Goal: Find specific page/section: Find specific page/section

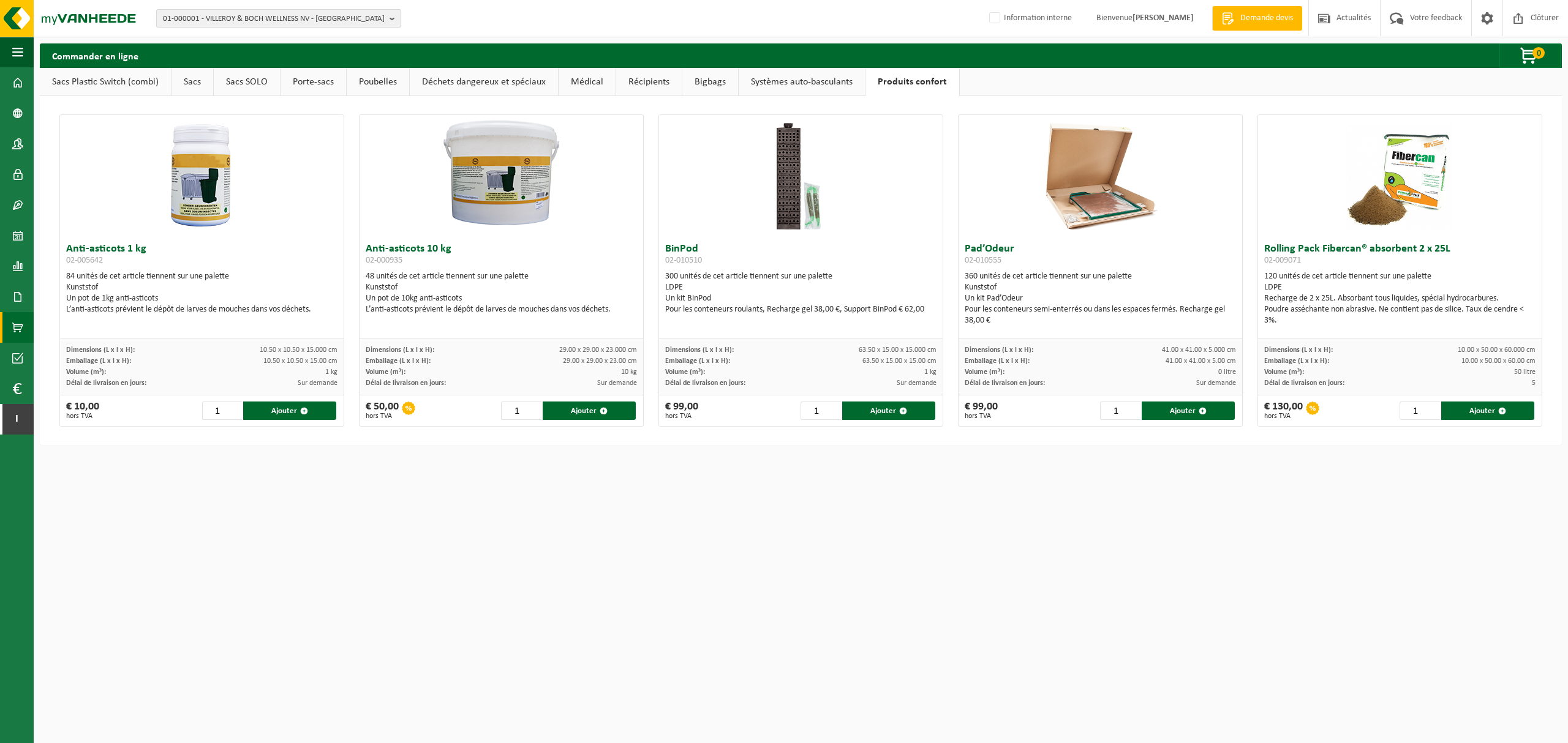
drag, startPoint x: 280, startPoint y: 2, endPoint x: 294, endPoint y: 22, distance: 24.4
click at [282, 7] on div "01-000001 - VILLEROY & BOCH WELLNESS NV - ROESELARE 01-000001 - VILLEROY & BOCH…" at bounding box center [784, 18] width 1568 height 38
click at [295, 20] on span "01-000001 - VILLEROY & BOCH WELLNESS NV - ROESELARE" at bounding box center [274, 19] width 222 height 18
click at [278, 41] on input "text" at bounding box center [279, 38] width 239 height 16
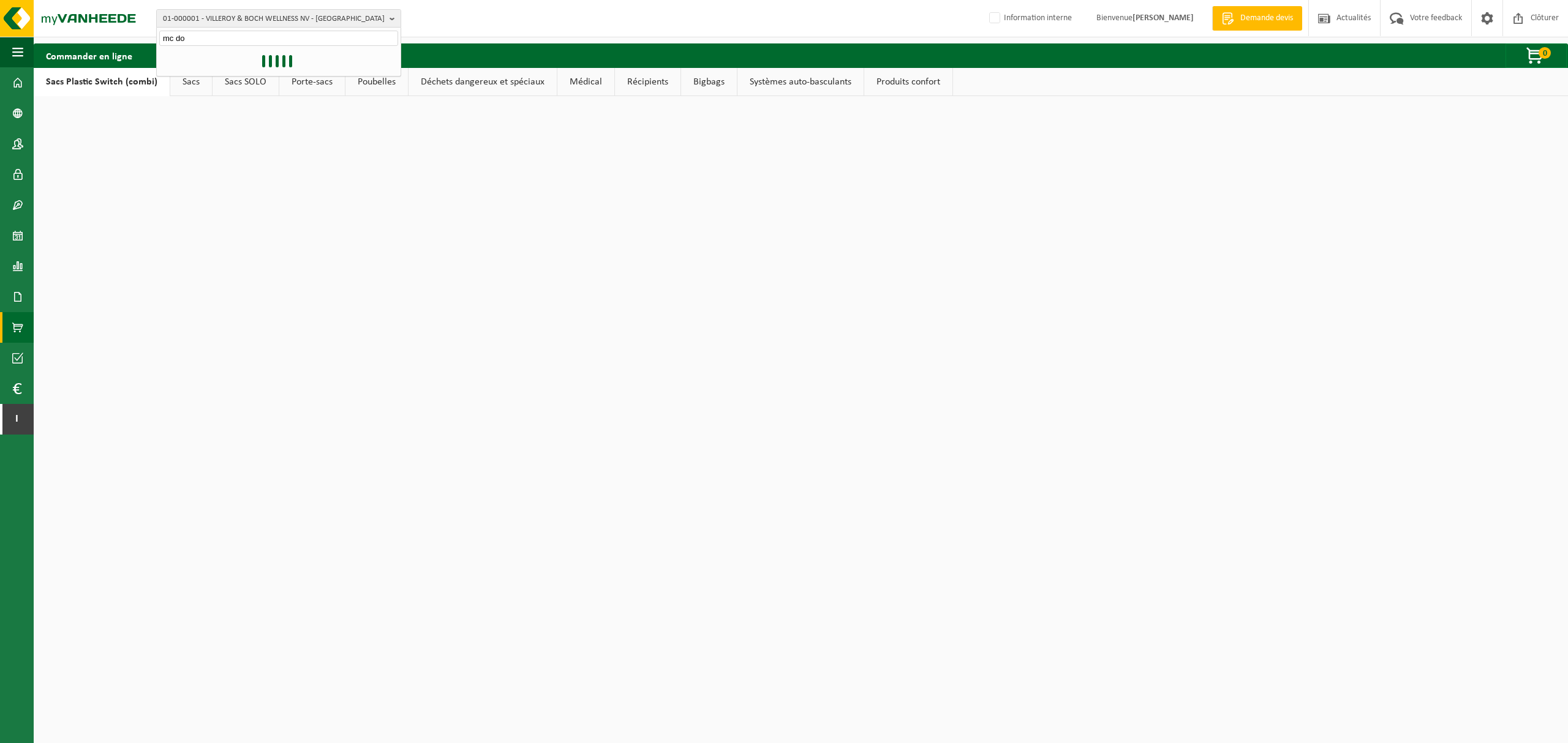
type input "mc do"
click at [364, 185] on html "01-000001 - VILLEROY & BOCH WELLNESS NV - ROESELARE mc do 01-000001 - VILLEROY …" at bounding box center [784, 371] width 1568 height 743
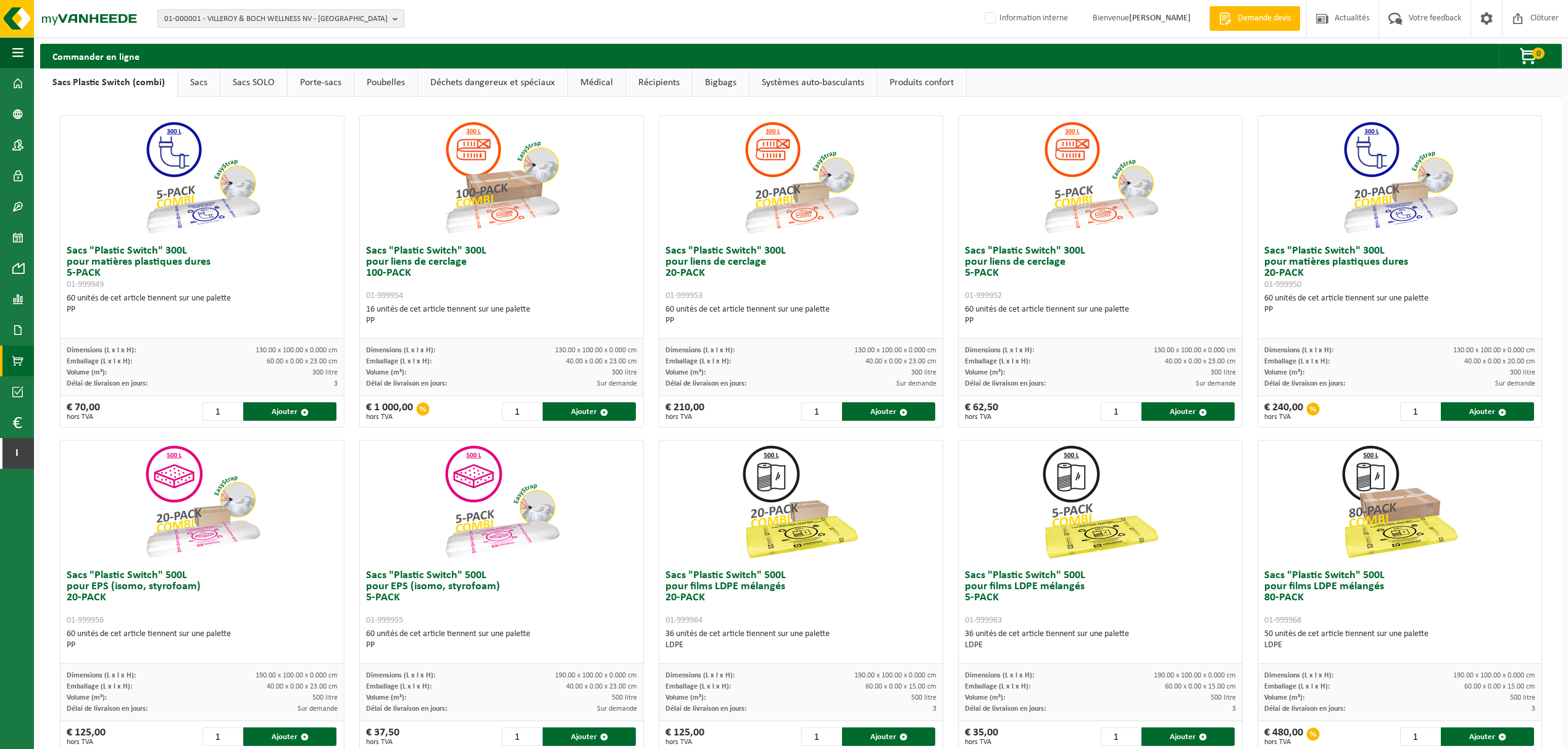
click at [250, 16] on span "01-000001 - VILLEROY & BOCH WELLNESS NV - ROESELARE" at bounding box center [276, 19] width 224 height 19
click at [250, 42] on input "text" at bounding box center [281, 39] width 241 height 16
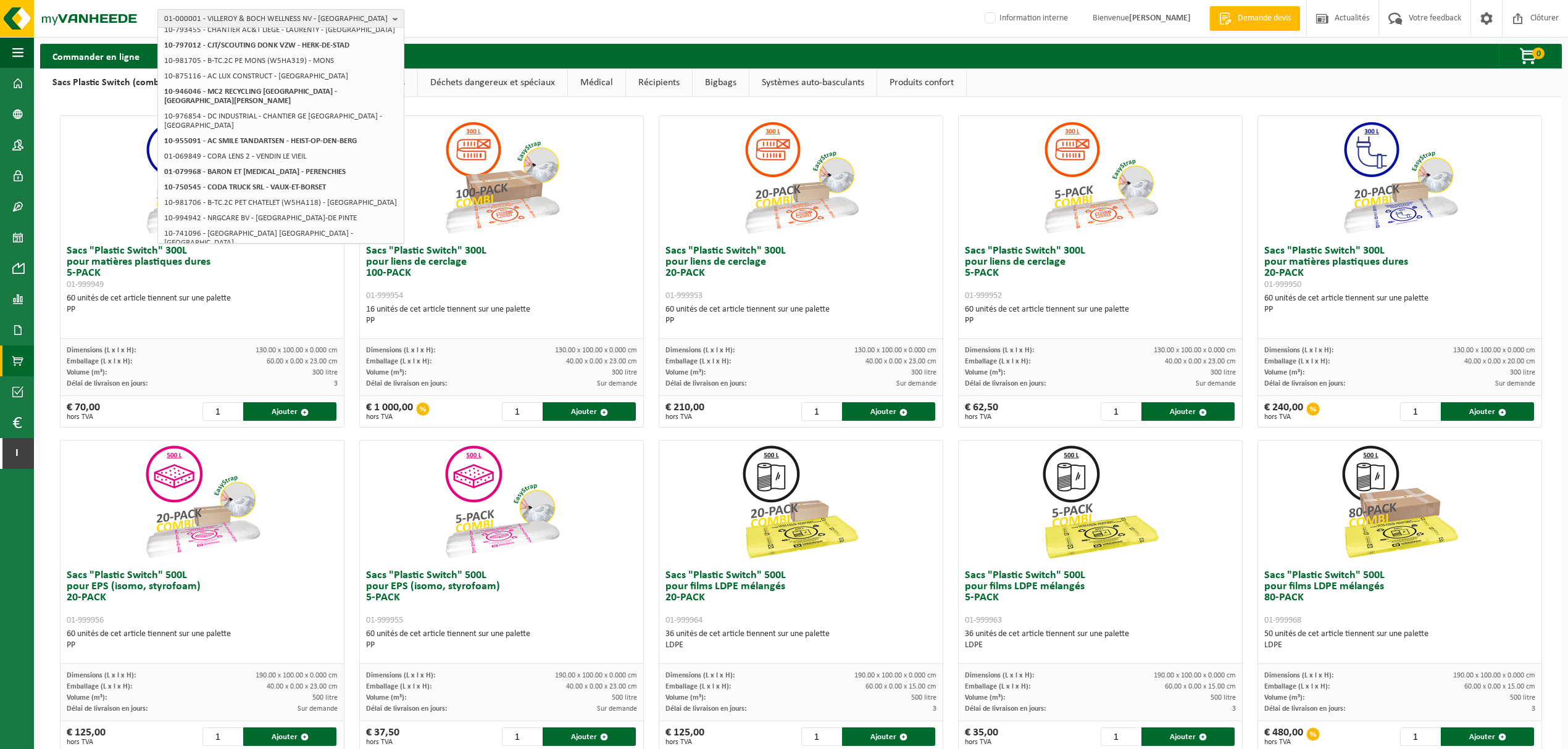
type input "mc dona"
click at [247, 13] on span "01-000001 - VILLEROY & BOCH WELLNESS NV - ROESELARE" at bounding box center [276, 19] width 224 height 19
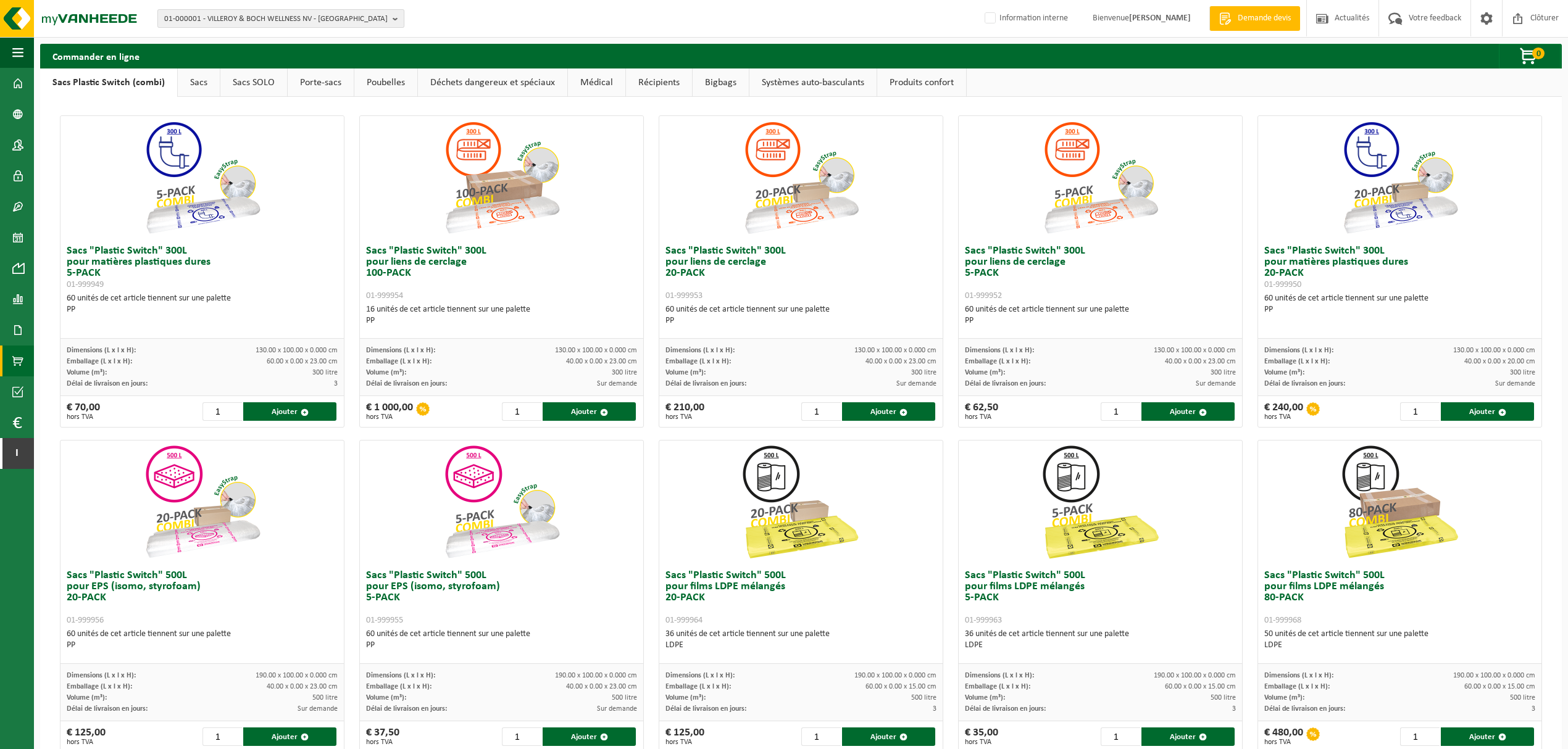
click at [247, 13] on span "01-000001 - VILLEROY & BOCH WELLNESS NV - ROESELARE" at bounding box center [276, 19] width 224 height 19
click at [247, 32] on input "text" at bounding box center [281, 39] width 241 height 16
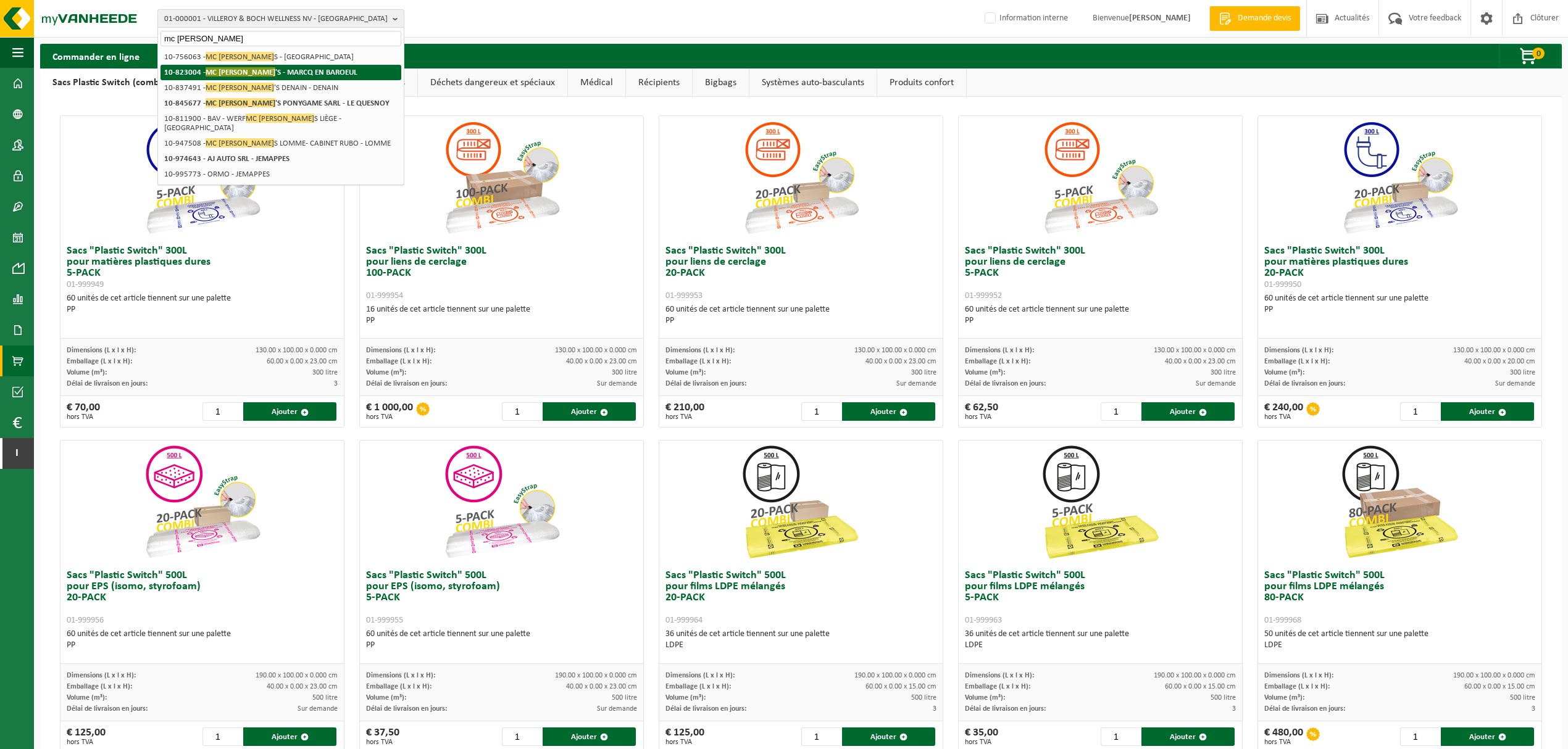
type input "mc donald"
click at [290, 70] on strong "10-823004 - MC DONALD 'S - MARCQ EN BAROEUL" at bounding box center [260, 72] width 193 height 9
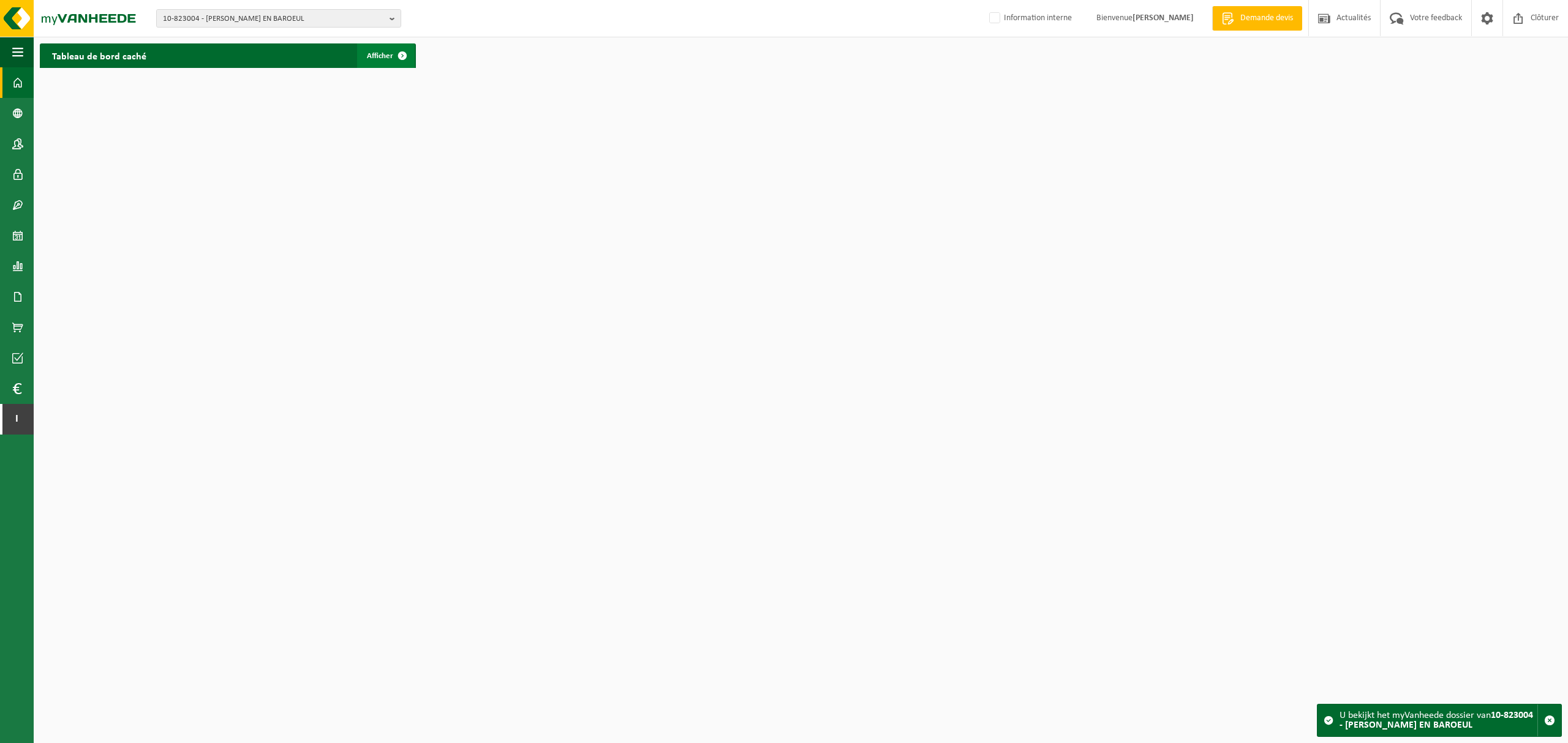
click at [378, 54] on span "Afficher" at bounding box center [380, 55] width 26 height 8
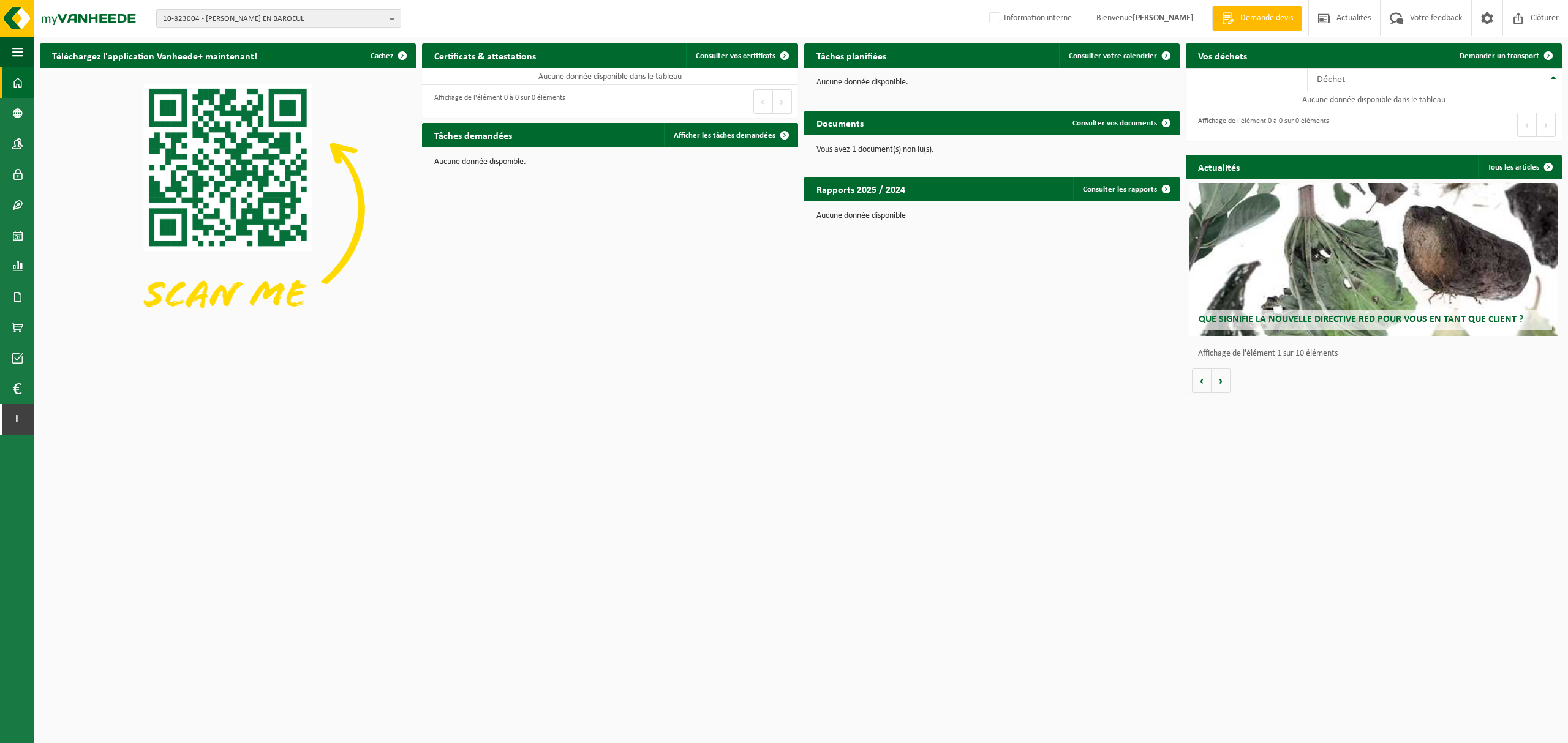
click at [20, 74] on span at bounding box center [17, 82] width 11 height 31
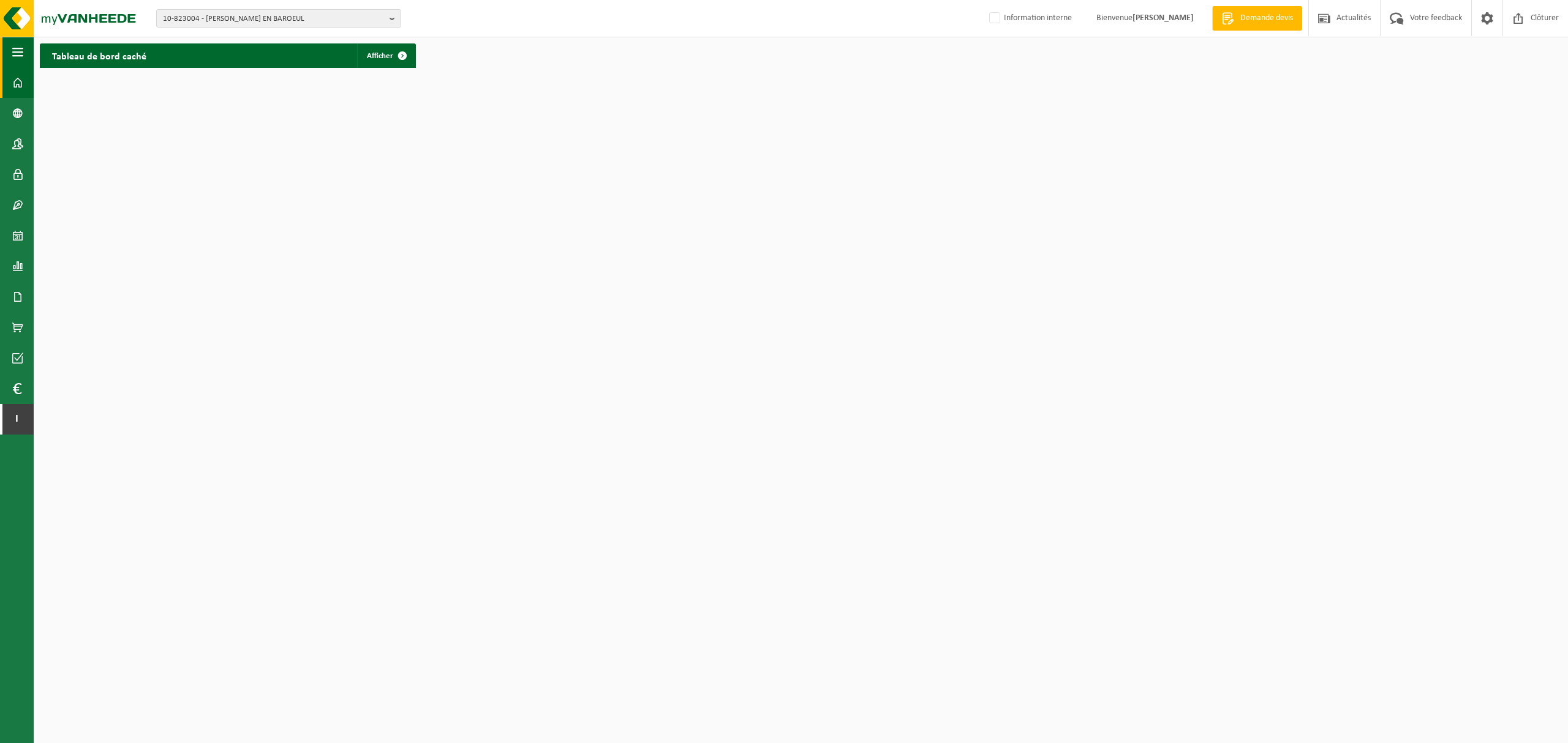
click at [20, 46] on span "button" at bounding box center [17, 52] width 11 height 31
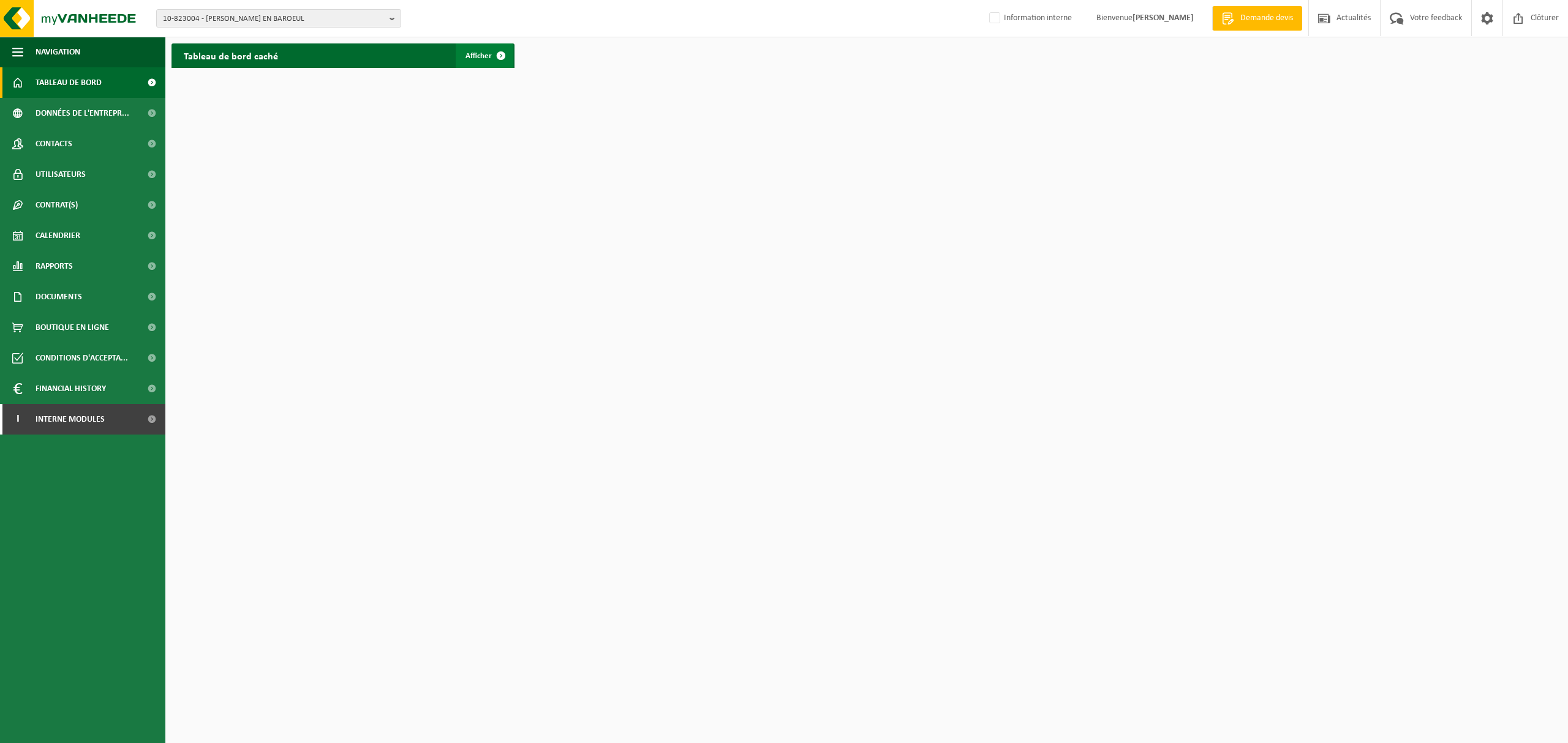
click at [476, 58] on span "Afficher" at bounding box center [478, 55] width 26 height 8
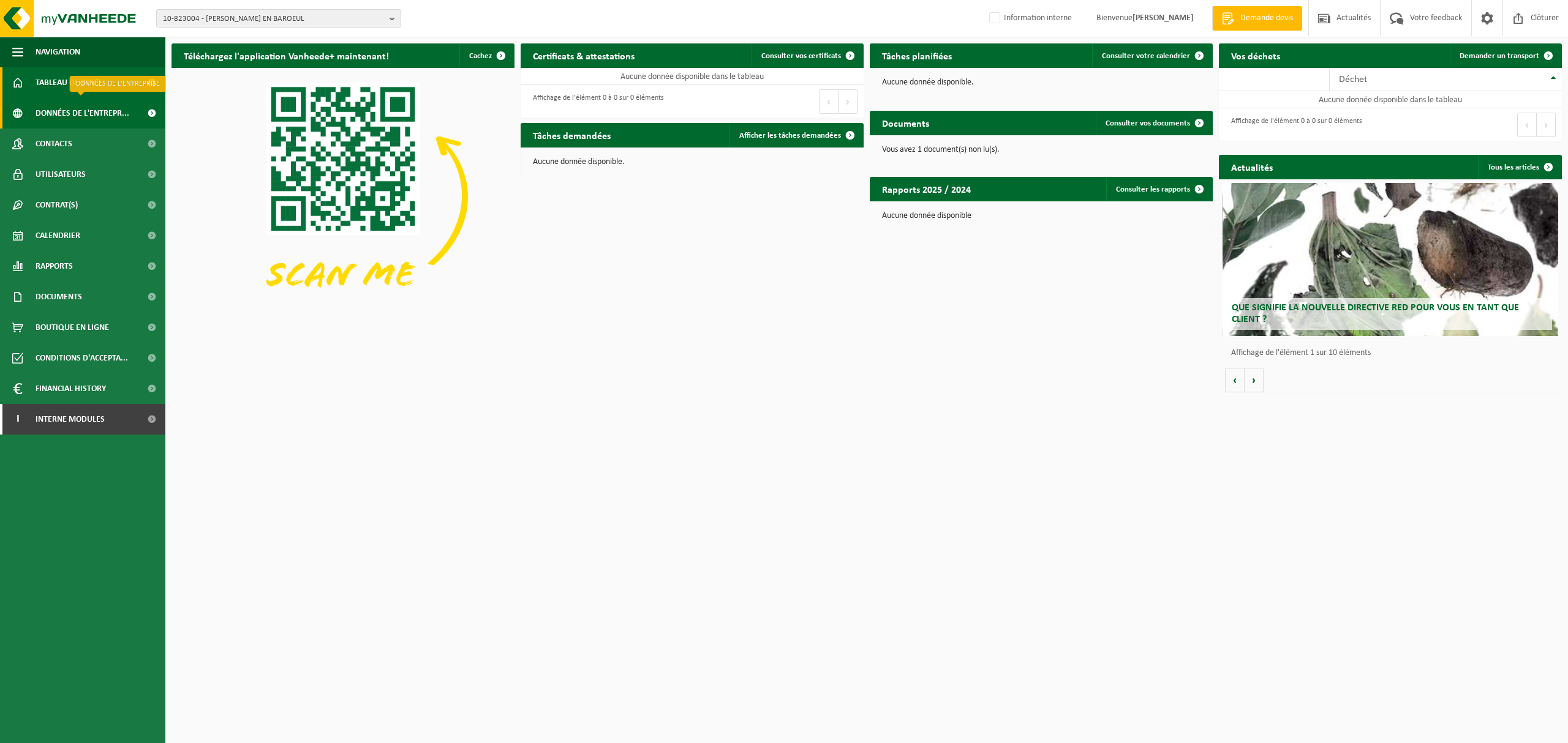
click at [57, 104] on span "Données de l'entrepr..." at bounding box center [83, 113] width 94 height 31
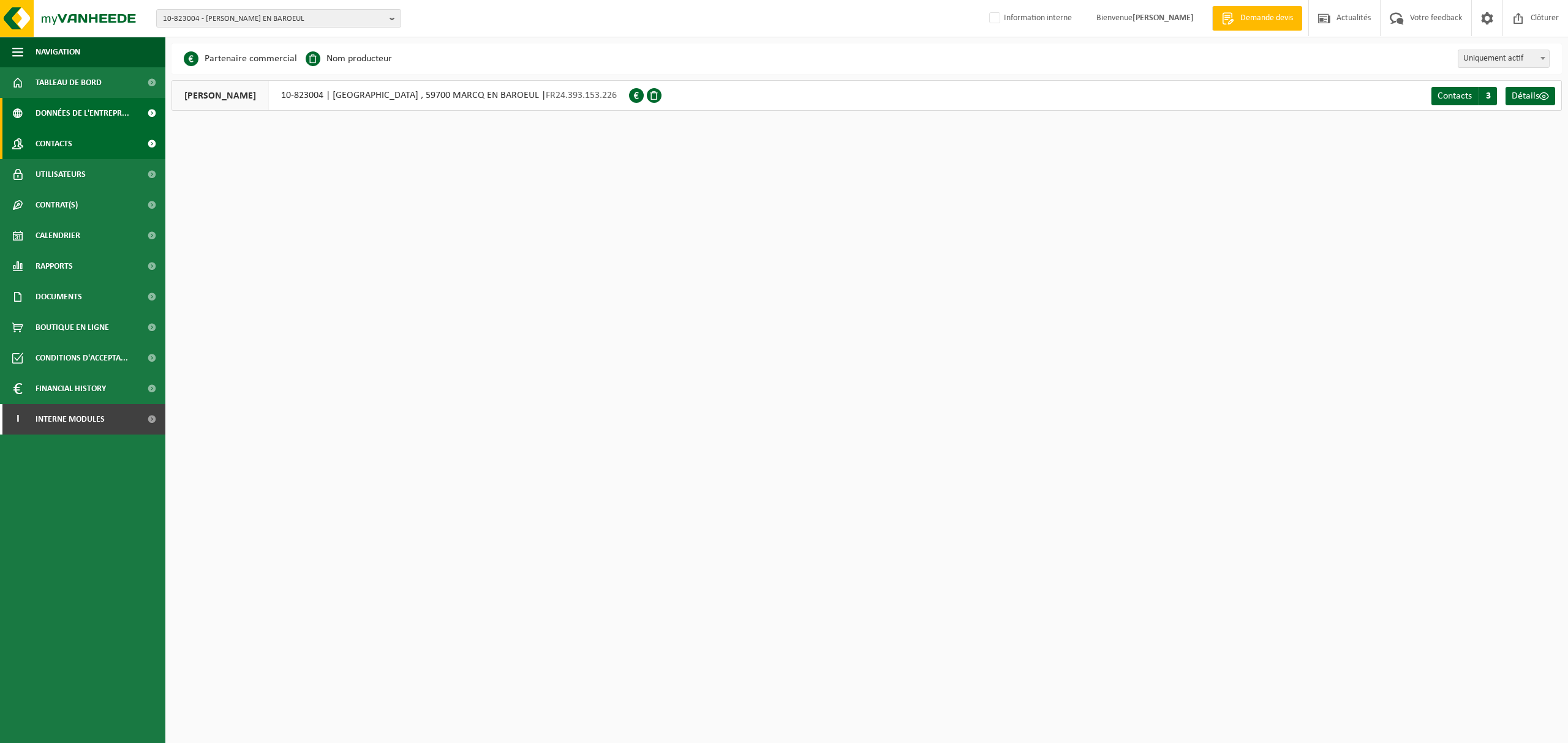
click at [76, 142] on link "Contacts" at bounding box center [83, 144] width 165 height 31
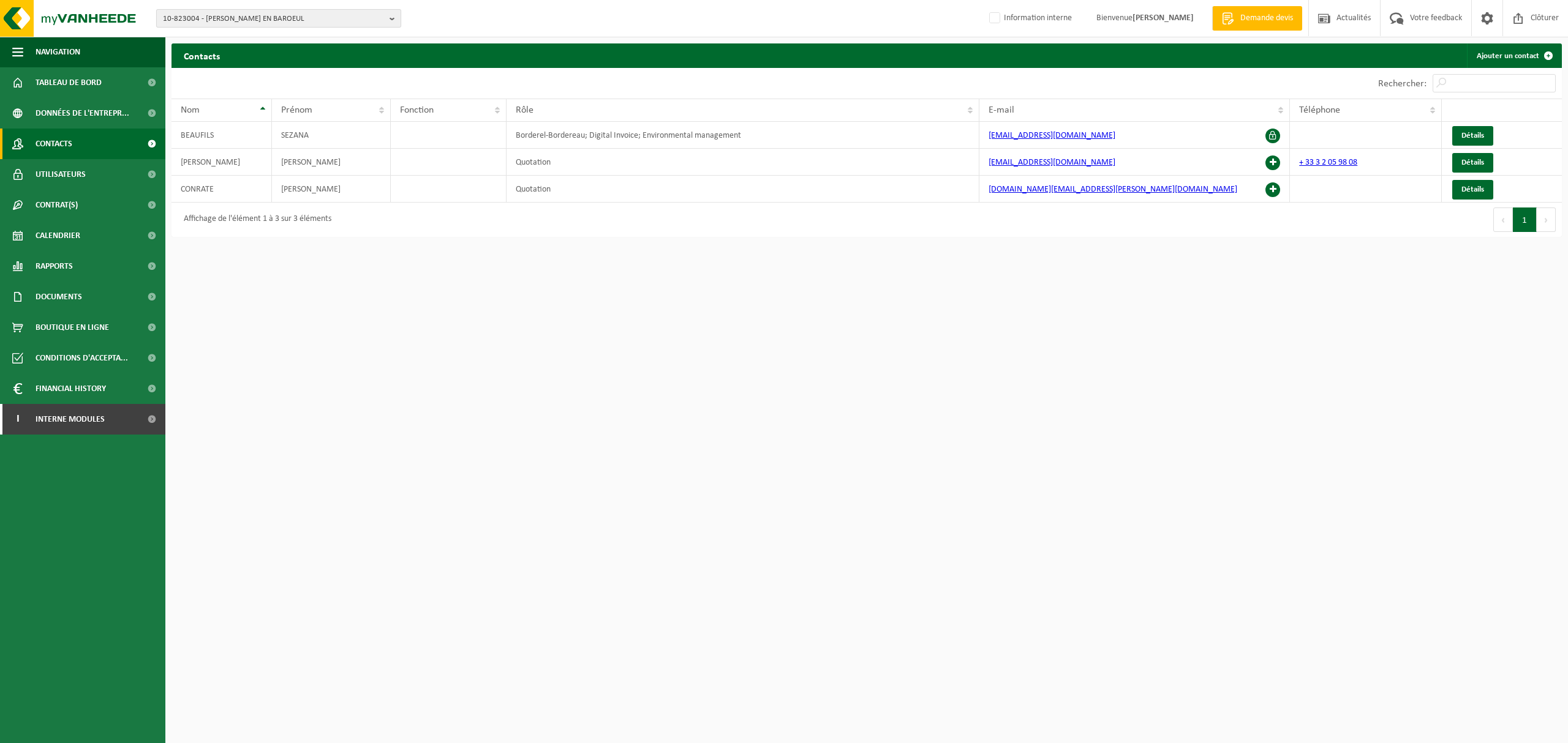
click at [319, 23] on span "10-823004 - [PERSON_NAME] EN BAROEUL" at bounding box center [274, 19] width 222 height 18
click at [292, 33] on input "text" at bounding box center [279, 38] width 239 height 16
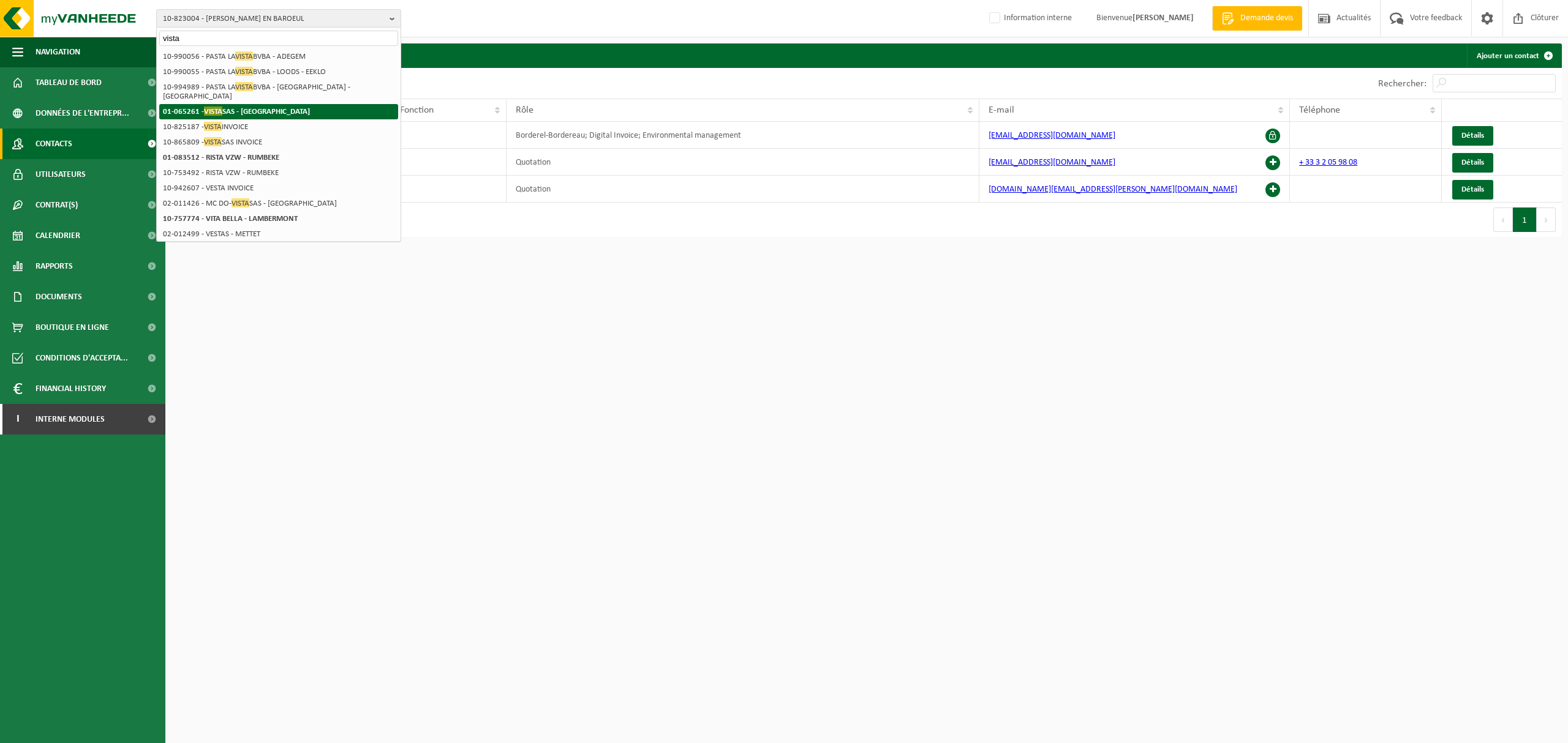
type input "vista"
click at [327, 104] on li "01-065261 - VISTA SAS - WASQUEHAL" at bounding box center [279, 112] width 239 height 16
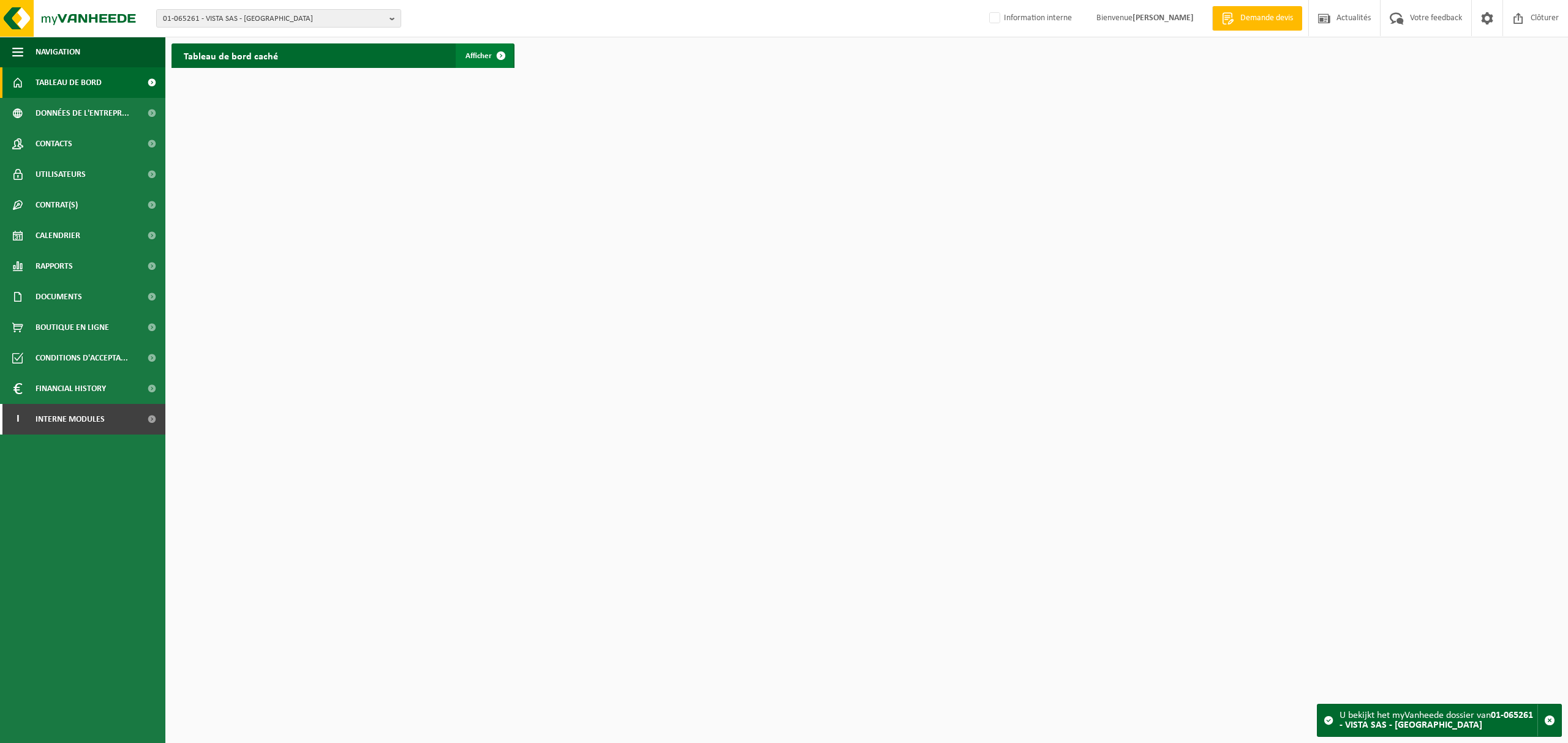
click at [473, 55] on span "Afficher" at bounding box center [478, 55] width 26 height 8
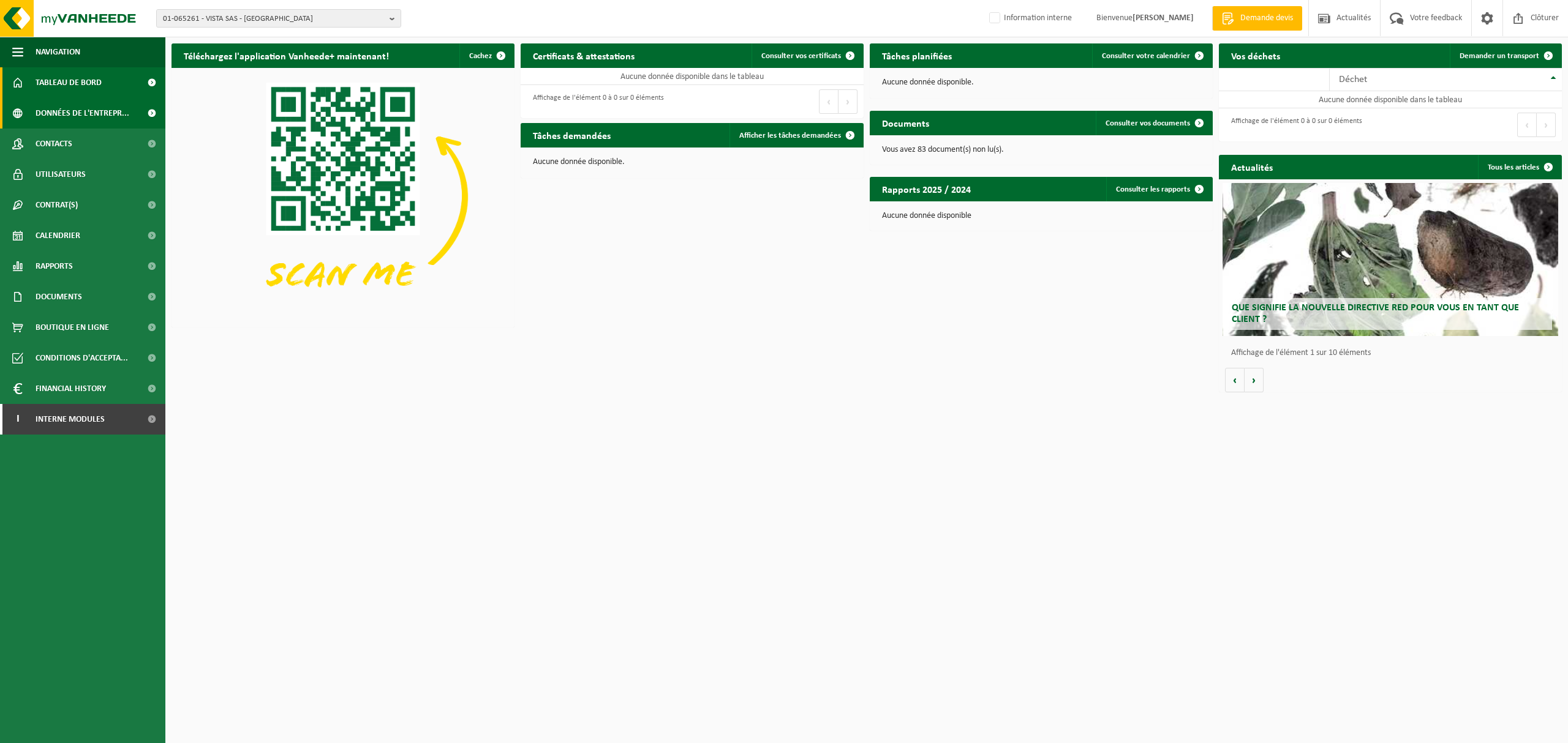
click at [104, 107] on span "Données de l'entrepr..." at bounding box center [83, 113] width 94 height 31
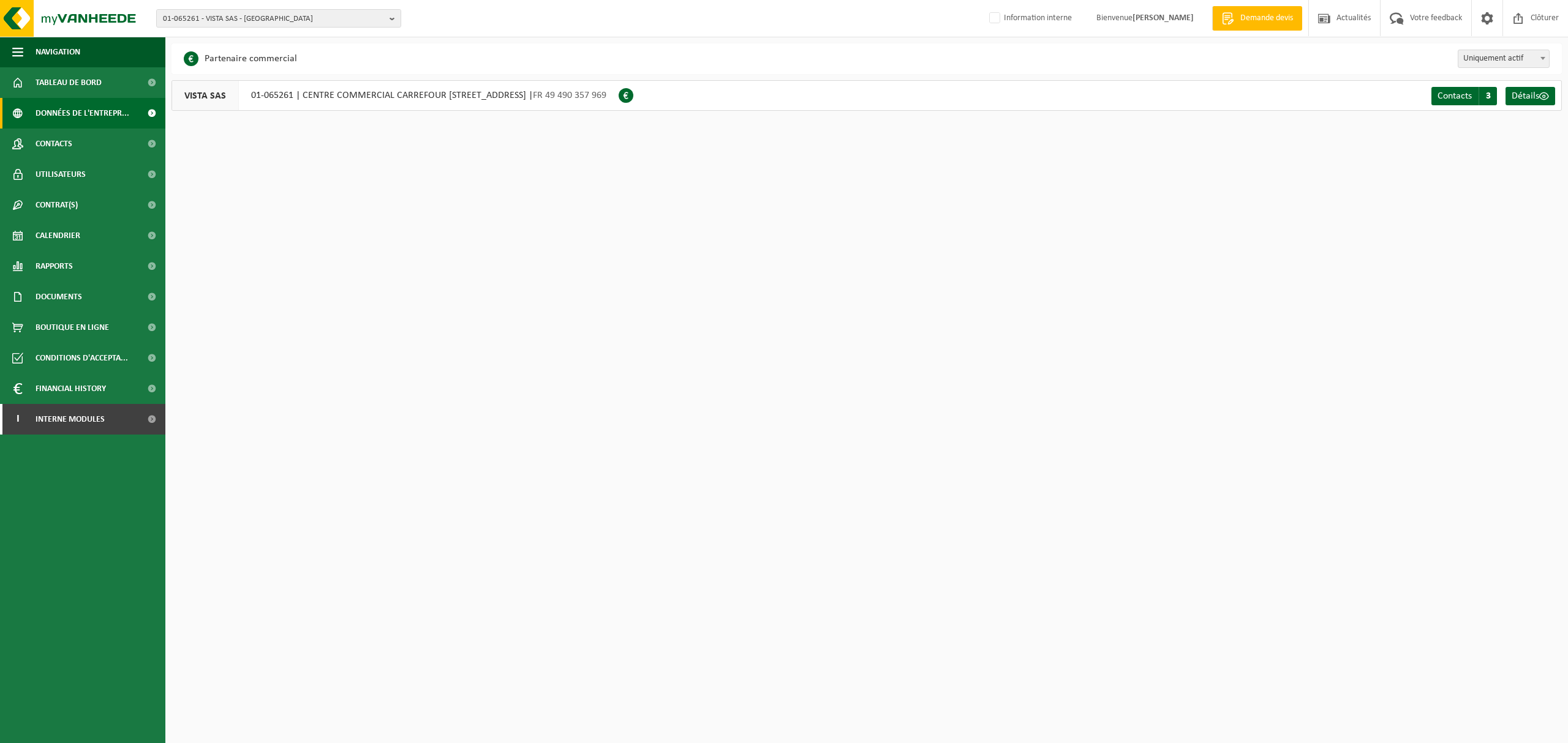
drag, startPoint x: 317, startPoint y: 95, endPoint x: 582, endPoint y: 104, distance: 265.2
click at [582, 104] on div "VISTA SAS 01-065261 | [GEOGRAPHIC_DATA][STREET_ADDRESS] | FR 49 490 357 969" at bounding box center [395, 95] width 447 height 31
drag, startPoint x: 300, startPoint y: 91, endPoint x: 684, endPoint y: 94, distance: 384.0
click at [619, 94] on div "VISTA SAS 01-065261 | CENTRE COMMERCIAL CARREFOUR 9010 AVENUE DU GRAND COTTIGNI…" at bounding box center [395, 95] width 447 height 31
copy div "CENTRE COMMERCIAL CARREFOUR 9010 AVENUE DU GRAND COTTIGNIES , 59290 WASQUEHAL"
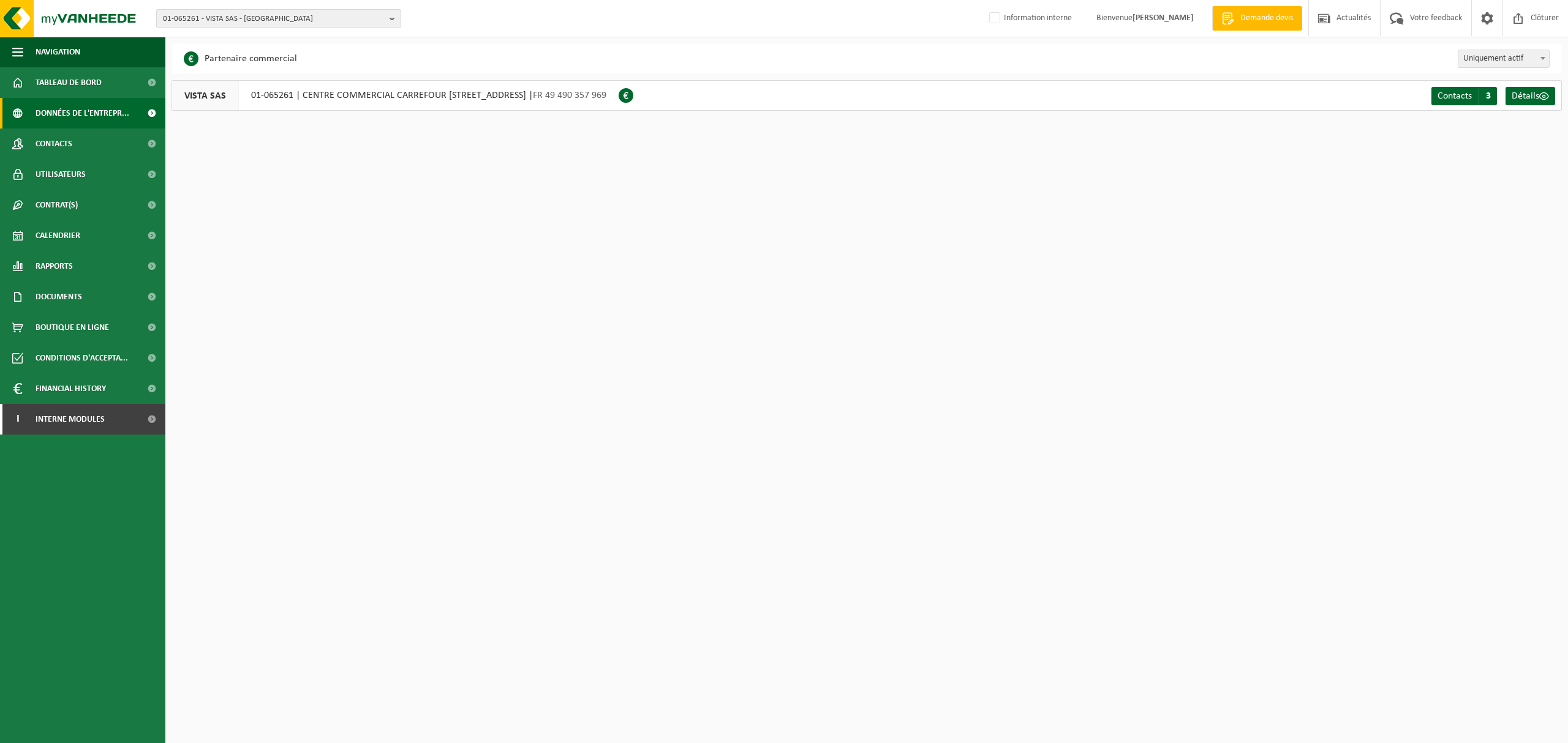
click at [312, 22] on span "01-065261 - VISTA SAS - [GEOGRAPHIC_DATA]" at bounding box center [274, 19] width 222 height 18
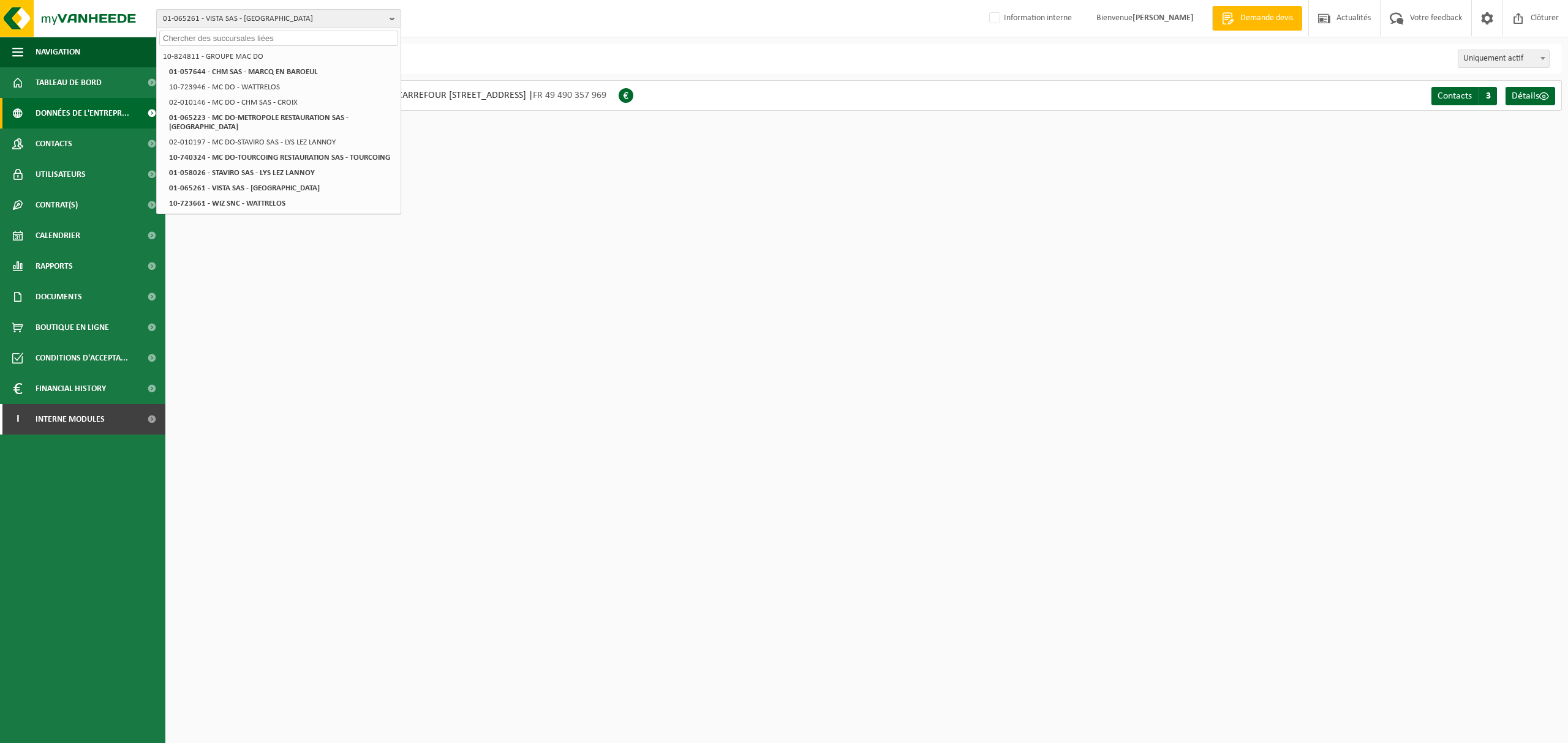
paste input "004161"
drag, startPoint x: 263, startPoint y: 40, endPoint x: 46, endPoint y: 32, distance: 217.1
click at [46, 32] on div "01-065261 - VISTA SAS - WASQUEHAL 004161 10-824811 - GROUPE MAC DO 01-057644 - …" at bounding box center [784, 18] width 1568 height 38
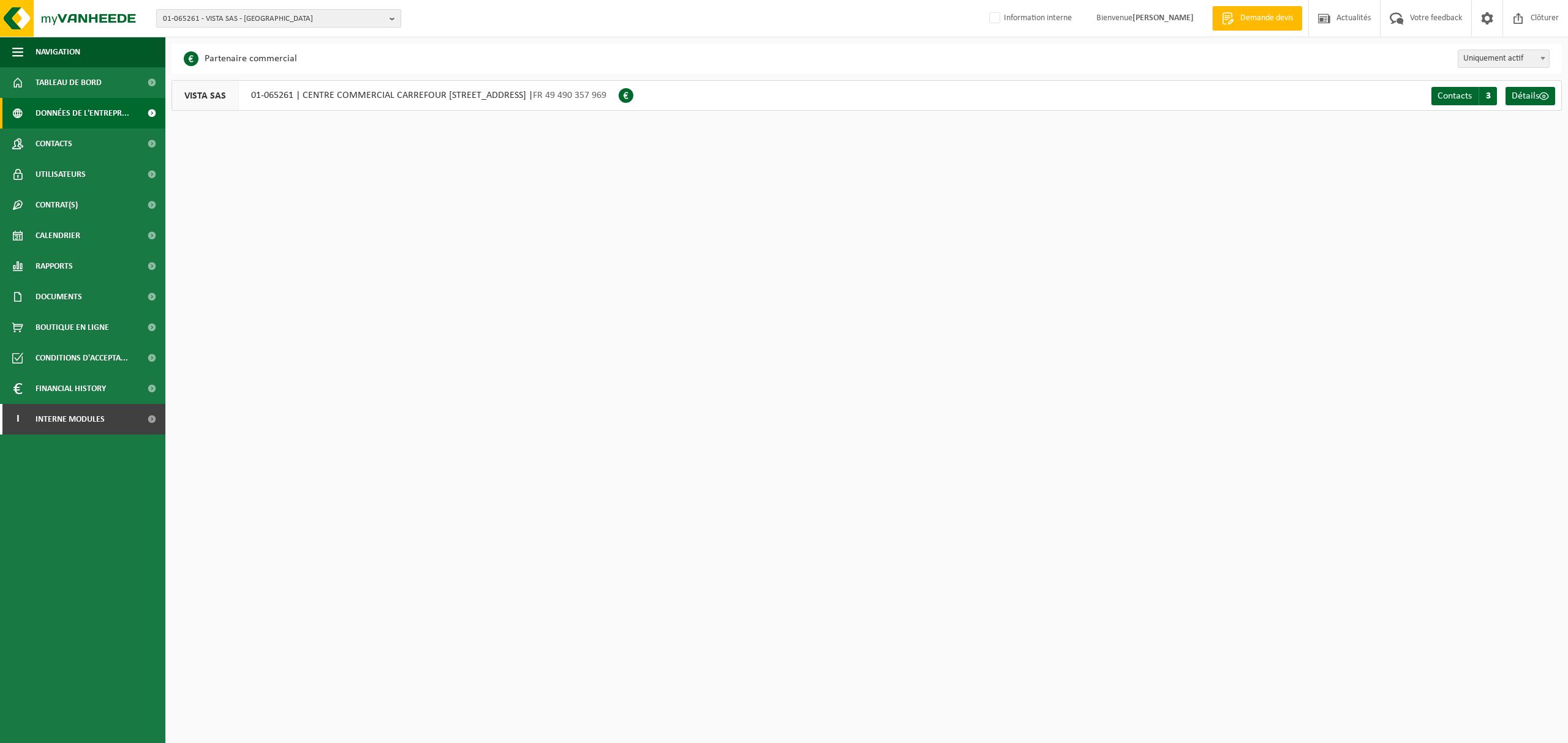
click at [307, 18] on span "01-065261 - VISTA SAS - [GEOGRAPHIC_DATA]" at bounding box center [274, 19] width 222 height 18
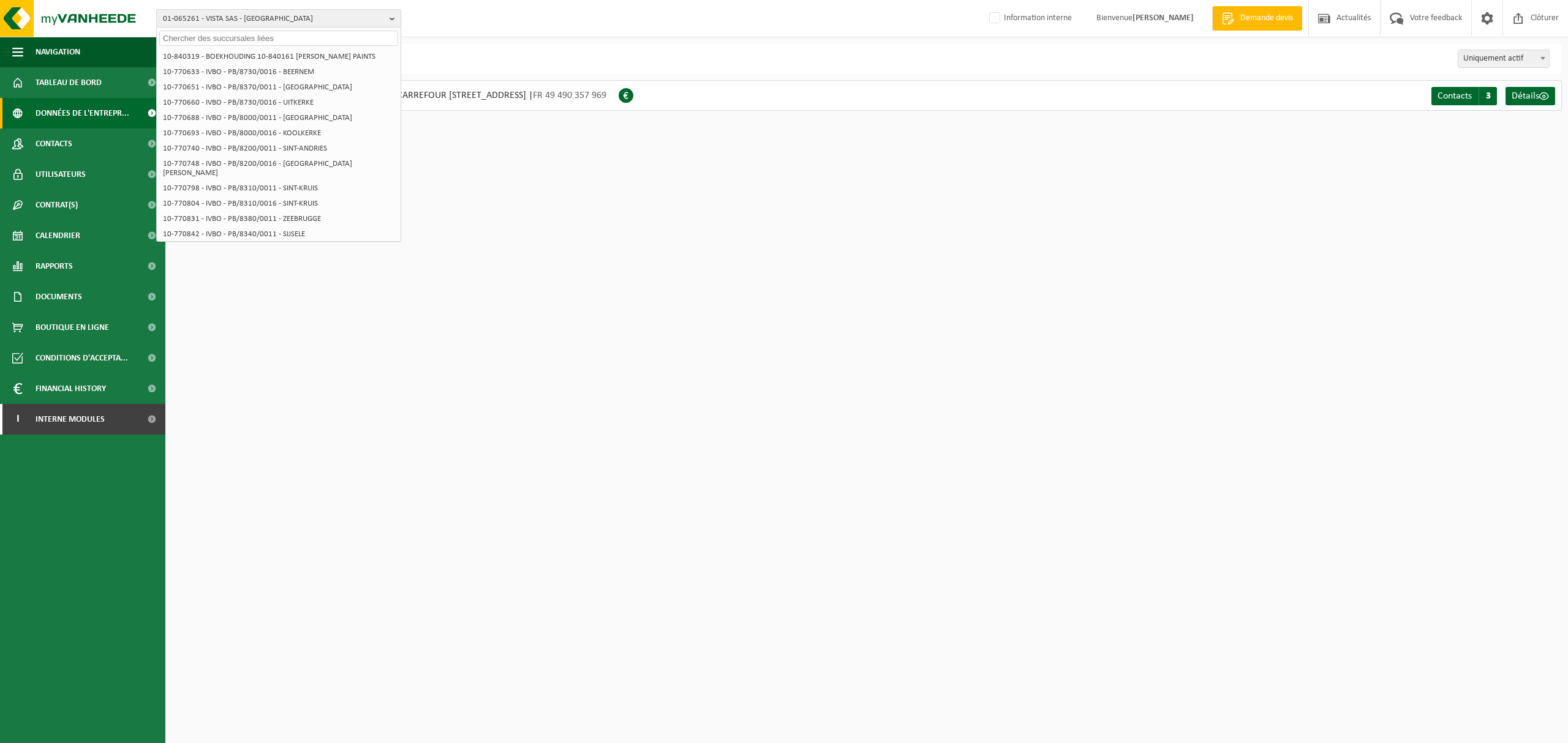
click at [290, 44] on input "text" at bounding box center [279, 38] width 239 height 16
paste input "MC DO-METROPOLE RESTAURATION SAS"
drag, startPoint x: 194, startPoint y: 34, endPoint x: 143, endPoint y: 34, distance: 51.0
click at [149, 35] on div "01-065261 - VISTA SAS - WASQUEHAL MC DO-METROPOLE RESTAURATION SAS 10-824811 - …" at bounding box center [784, 18] width 1568 height 38
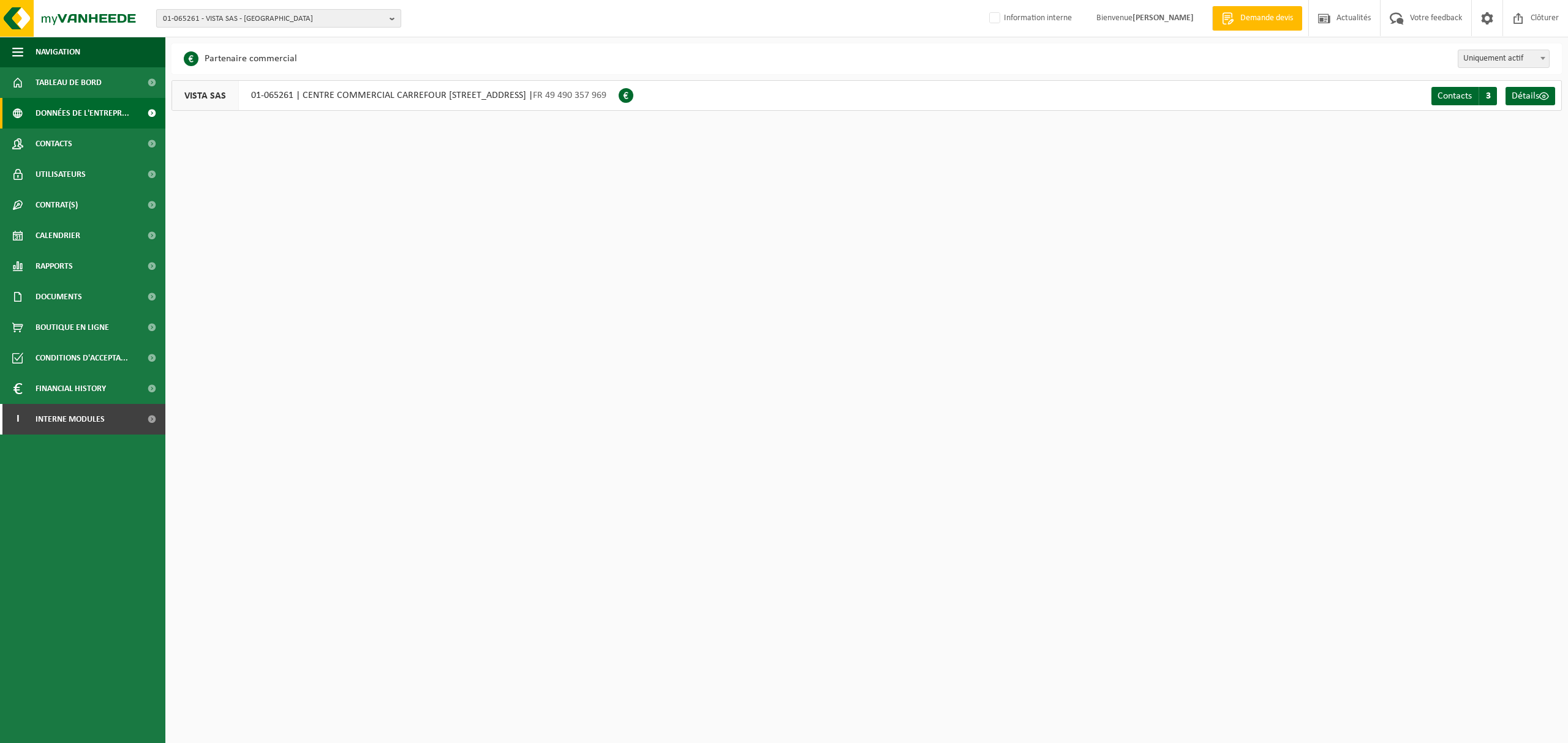
click at [288, 20] on span "01-065261 - VISTA SAS - [GEOGRAPHIC_DATA]" at bounding box center [274, 19] width 222 height 18
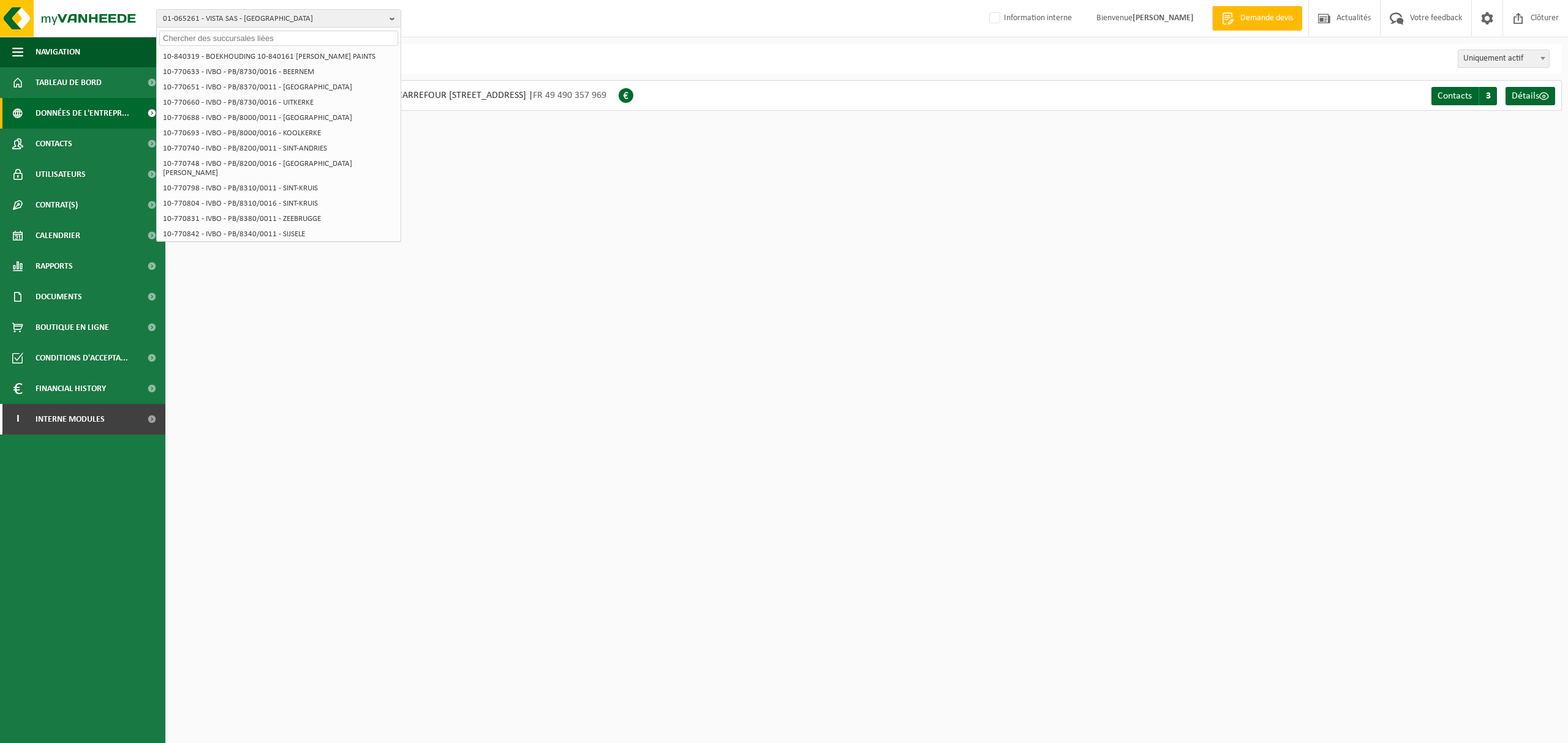
click at [270, 38] on input "text" at bounding box center [279, 38] width 239 height 16
paste input "MC DO-METROPOLE RESTAURATION SAS"
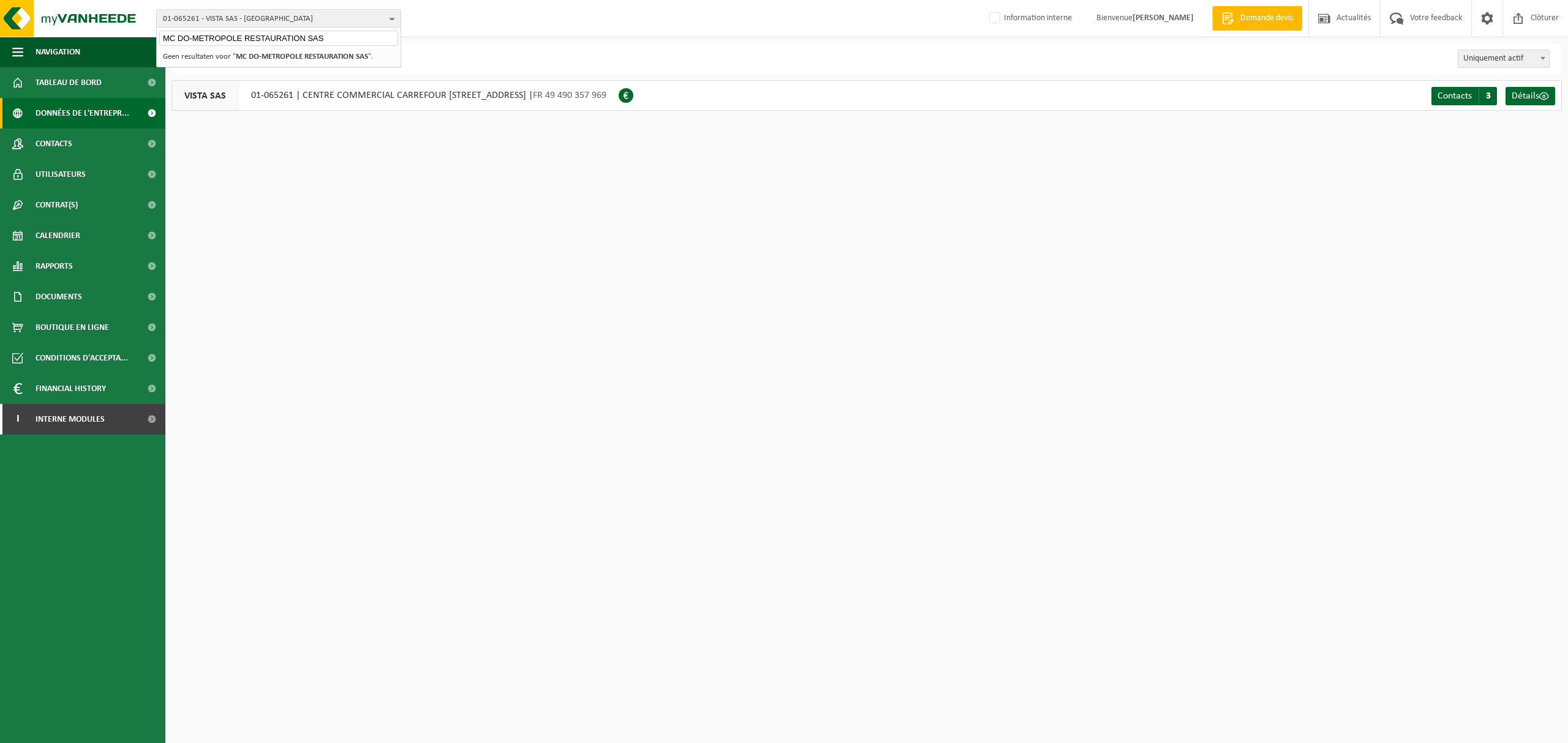
click at [196, 35] on input "MC DO-METROPOLE RESTAURATION SAS" at bounding box center [279, 38] width 239 height 16
type input "METROPOLE RESTAURATION SAS"
click at [334, 57] on span "METROPOLE RESTAURATION SAS" at bounding box center [285, 55] width 107 height 9
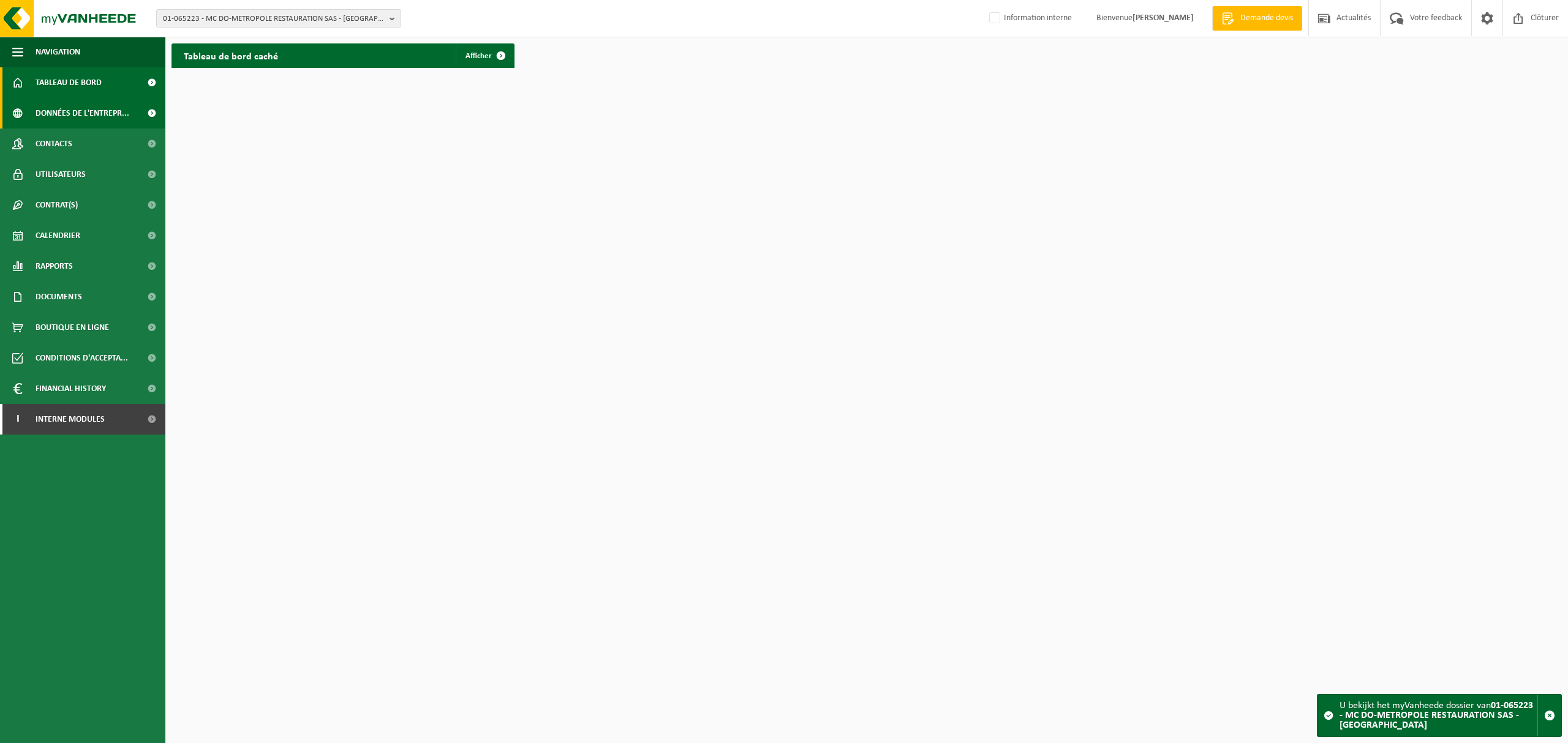
click at [91, 110] on span "Données de l'entrepr..." at bounding box center [83, 113] width 94 height 31
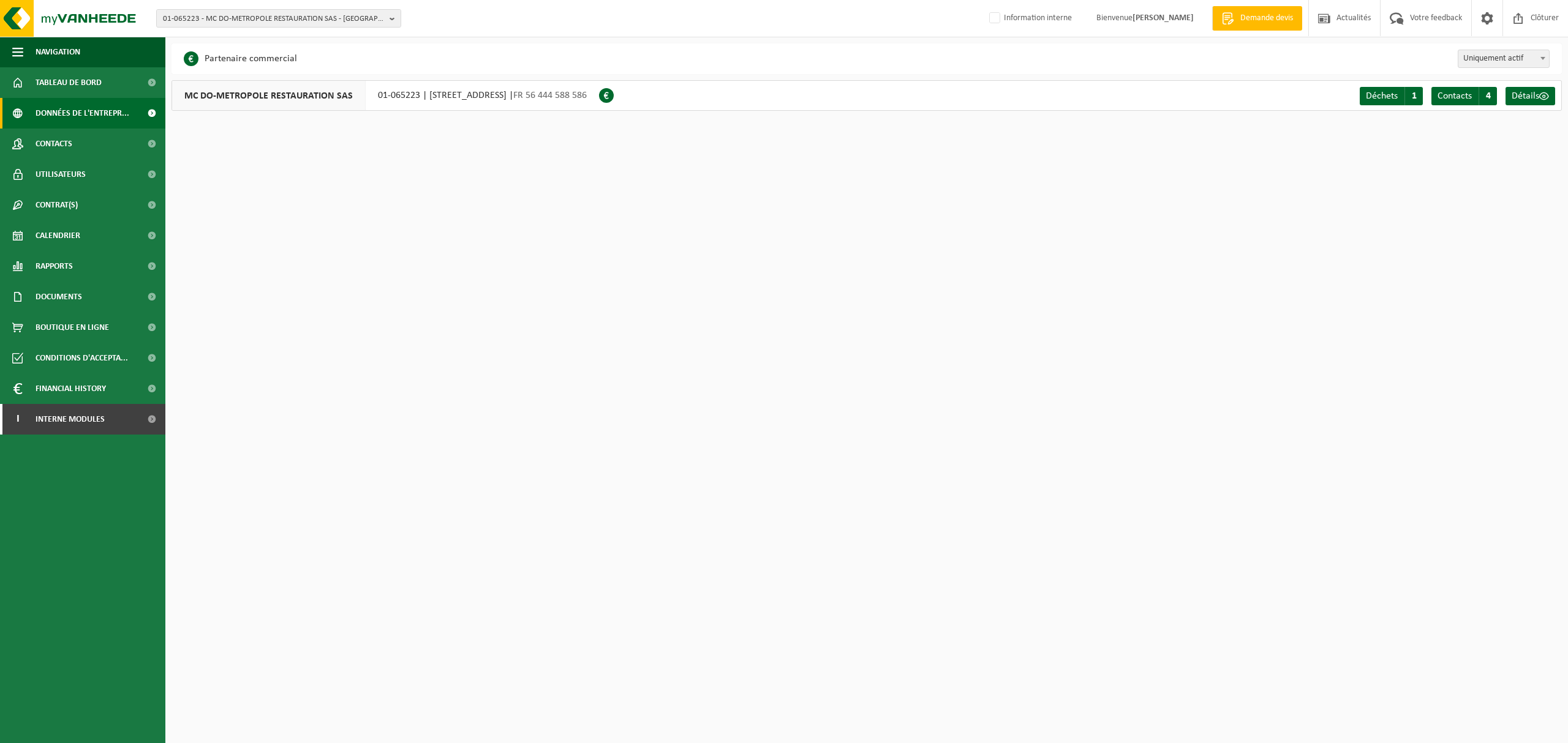
click at [447, 96] on div "MC DO-METROPOLE RESTAURATION SAS 01-065223 | RUE DU PONT ROMPU 210, 59200 TOURC…" at bounding box center [385, 95] width 428 height 31
drag, startPoint x: 453, startPoint y: 95, endPoint x: 404, endPoint y: 267, distance: 178.8
click at [405, 307] on html "01-065223 - MC DO-METROPOLE RESTAURATION SAS - TOURCOING 10-824811 - GROUPE MAC…" at bounding box center [784, 371] width 1568 height 743
drag, startPoint x: 422, startPoint y: 95, endPoint x: 610, endPoint y: 97, distance: 188.0
click at [599, 97] on div "MC DO-METROPOLE RESTAURATION SAS 01-065223 | RUE DU PONT ROMPU 210, 59200 TOURC…" at bounding box center [385, 95] width 428 height 31
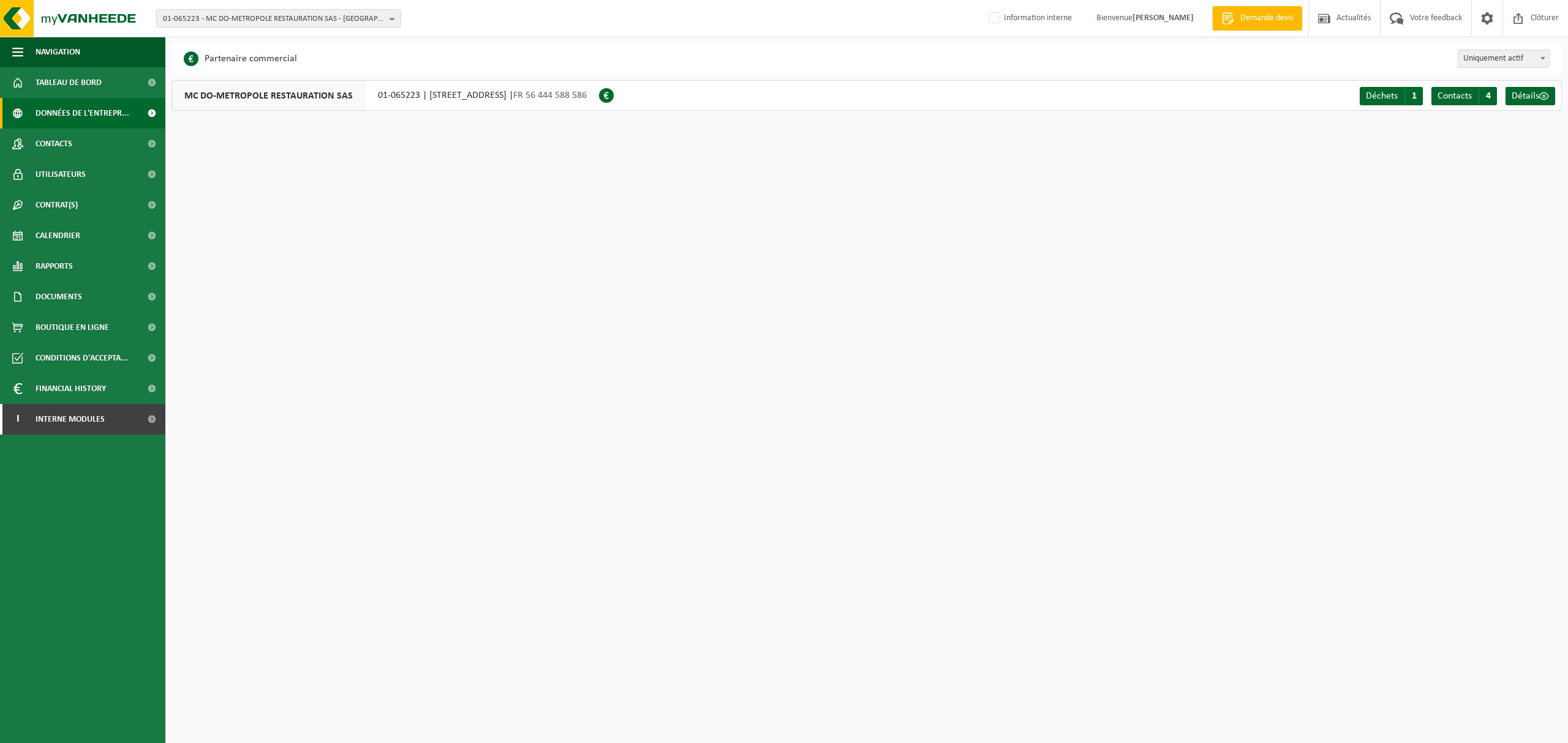
copy div "RUE DU PONT ROMPU 210, 59200 TOURCOING"
click at [346, 21] on span "01-065223 - MC DO-METROPOLE RESTAURATION SAS - TOURCOING" at bounding box center [274, 19] width 222 height 18
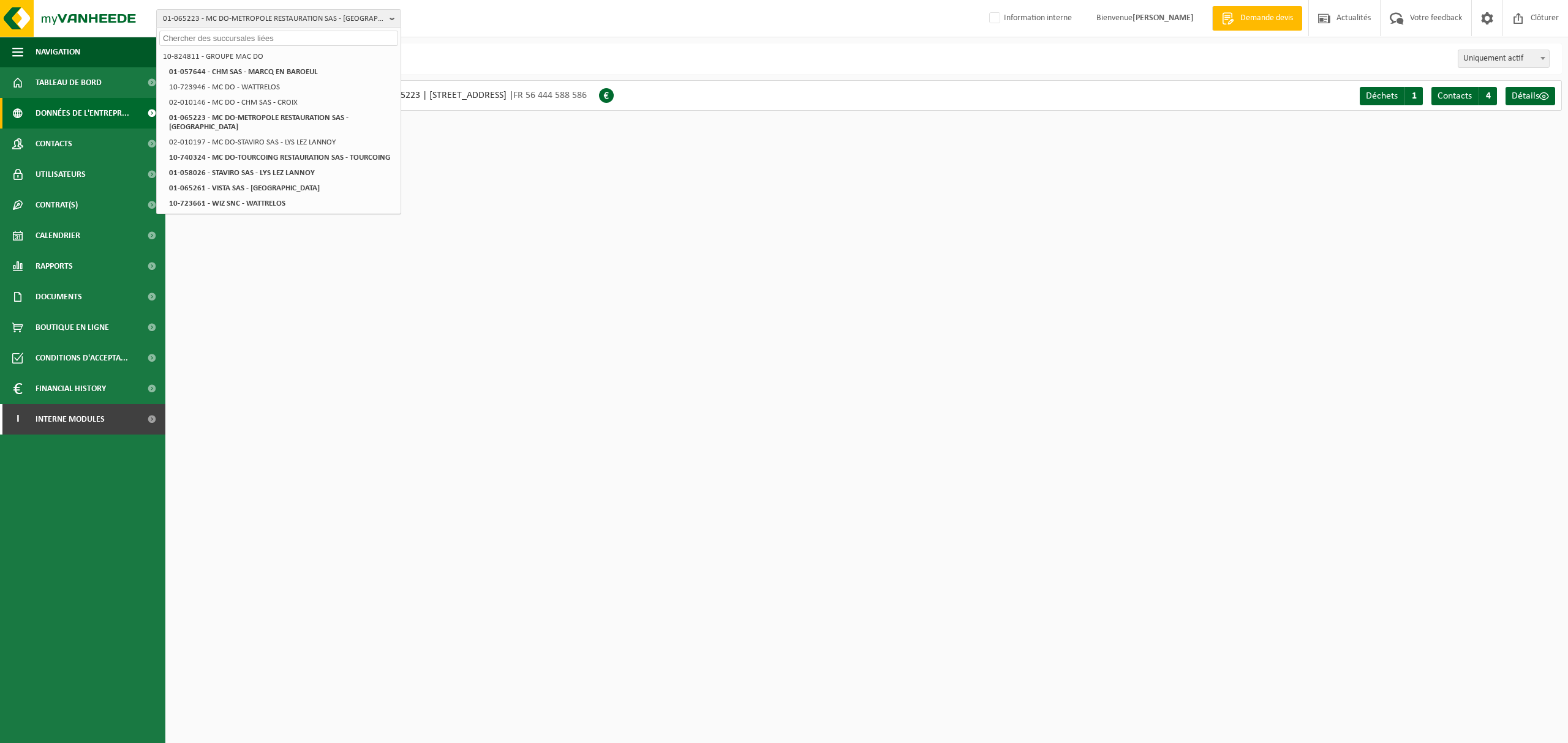
click at [307, 38] on input "text" at bounding box center [279, 38] width 239 height 16
paste input "HALLUIN RESTAURATION SAS"
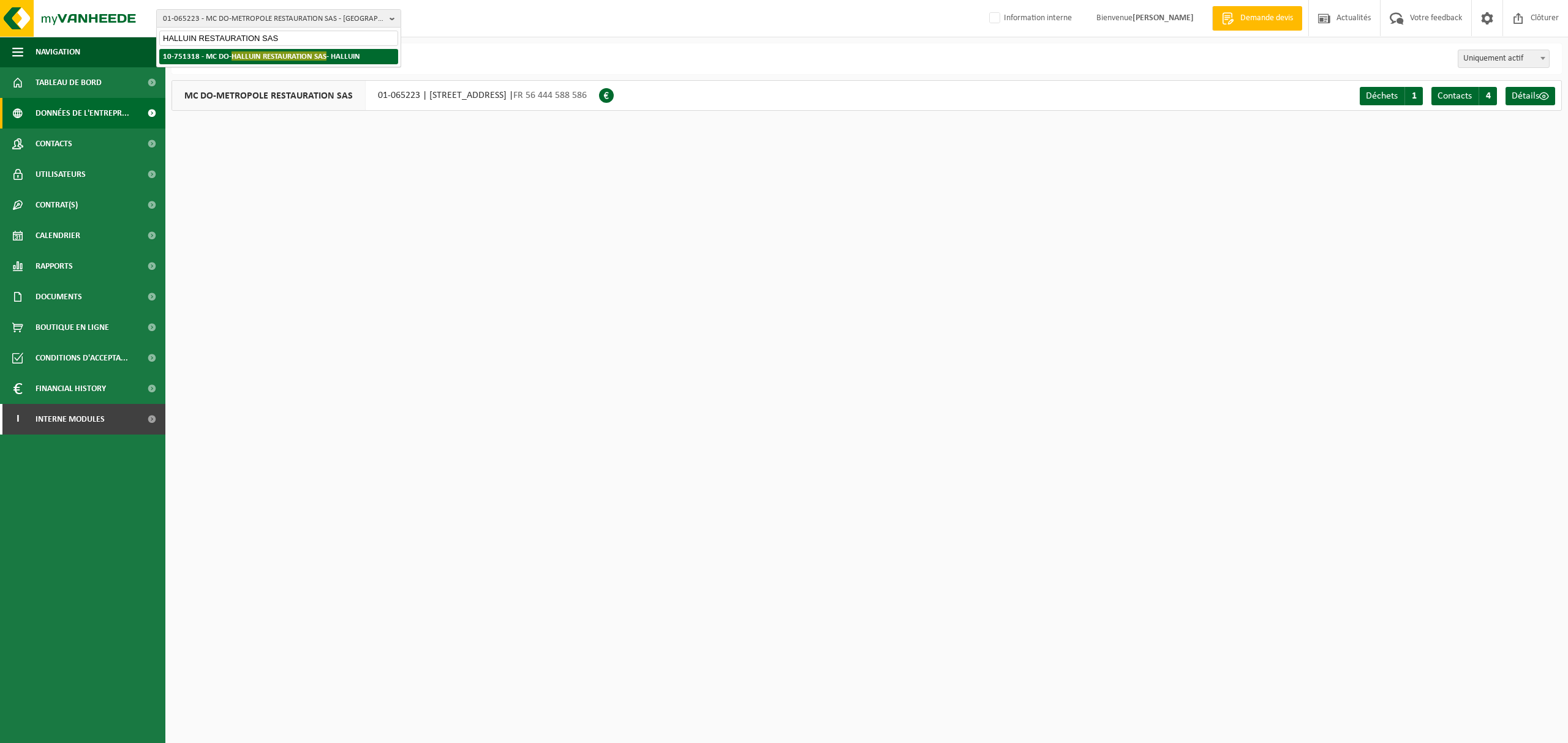
type input "HALLUIN RESTAURATION SAS"
click at [304, 60] on span "HALLUIN RESTAURATION SAS" at bounding box center [278, 55] width 95 height 9
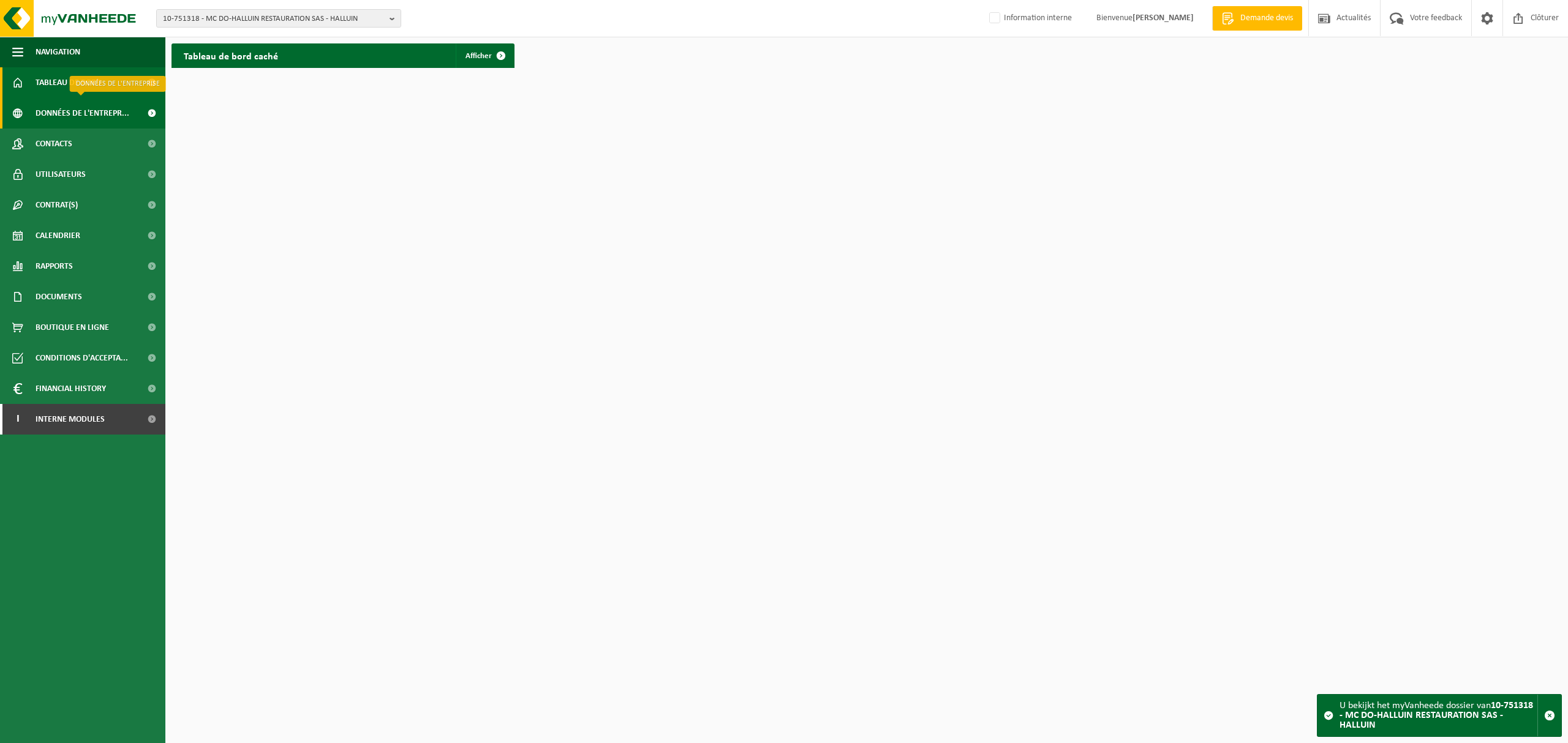
click at [117, 114] on span "Données de l'entrepr..." at bounding box center [83, 113] width 94 height 31
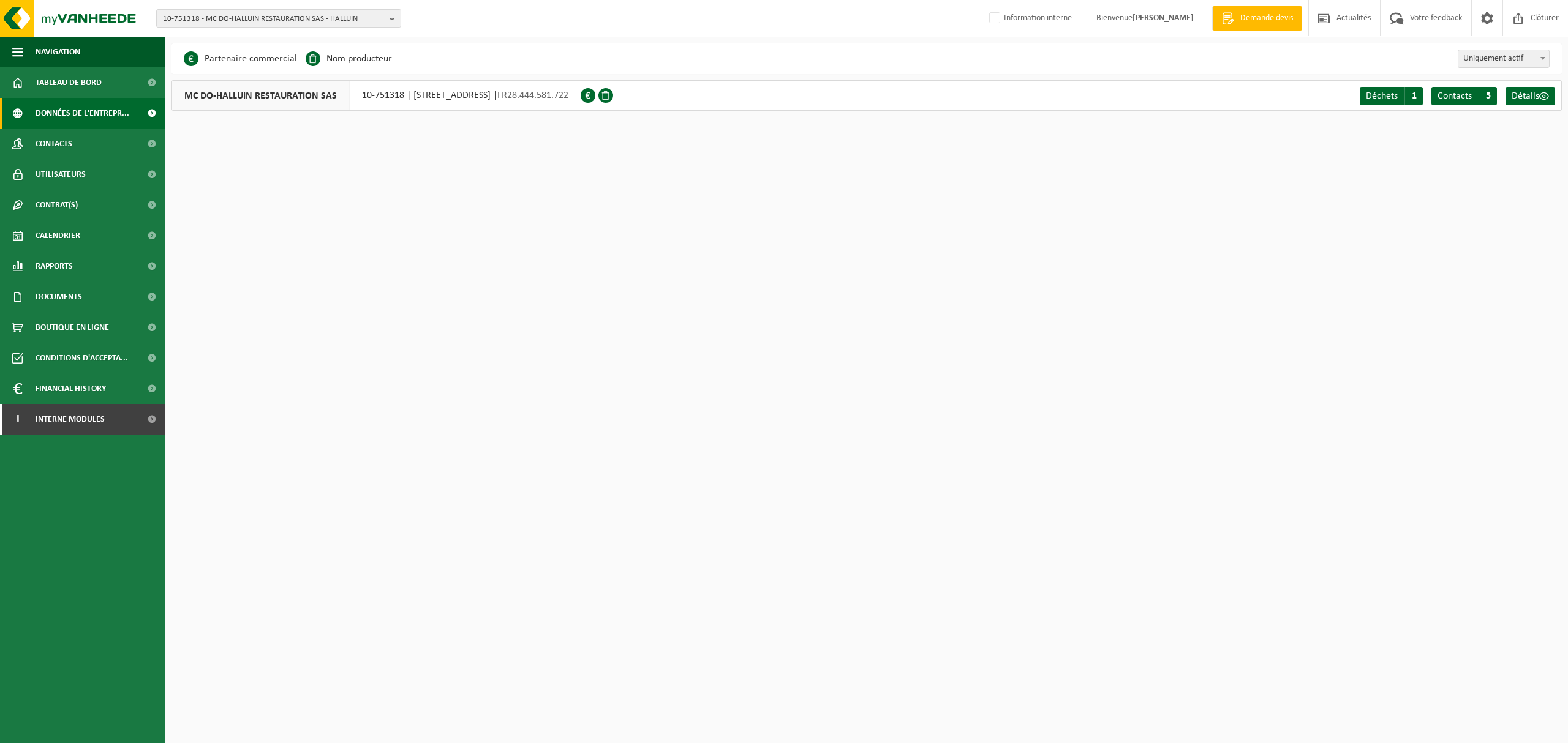
drag, startPoint x: 453, startPoint y: 95, endPoint x: 528, endPoint y: 95, distance: 75.0
click at [528, 95] on div "MC DO-HALLUIN RESTAURATION SAS 10-751318 | [STREET_ADDRESS] | FR28.444.581.722" at bounding box center [376, 95] width 409 height 31
drag, startPoint x: 408, startPoint y: 90, endPoint x: 547, endPoint y: 97, distance: 139.2
click at [547, 97] on div "MC DO-HALLUIN RESTAURATION SAS 10-751318 | [STREET_ADDRESS] | FR28.444.581.722" at bounding box center [376, 95] width 409 height 31
copy div "ALLEE [STREET_ADDRESS]"
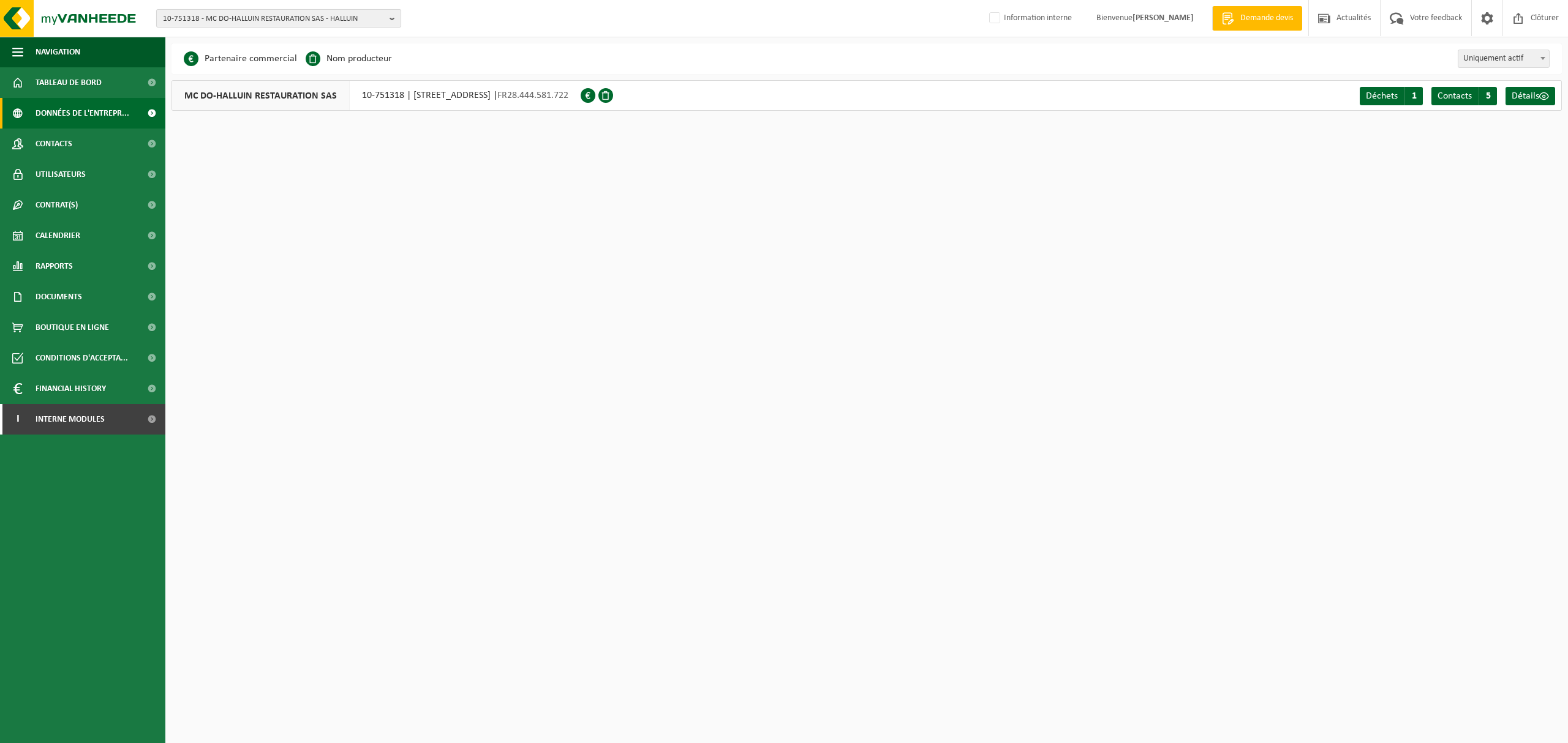
click at [334, 17] on span "10-751318 - MC DO-HALLUIN RESTAURATION SAS - HALLUIN" at bounding box center [274, 19] width 222 height 18
click at [319, 40] on input "text" at bounding box center [279, 38] width 239 height 16
paste input "TOURCOING RESTAURATION SAS"
type input "TOURCOING RESTAURATION SAS"
click at [285, 76] on span "TOURCOING RESTAURATION SAS" at bounding box center [284, 80] width 106 height 9
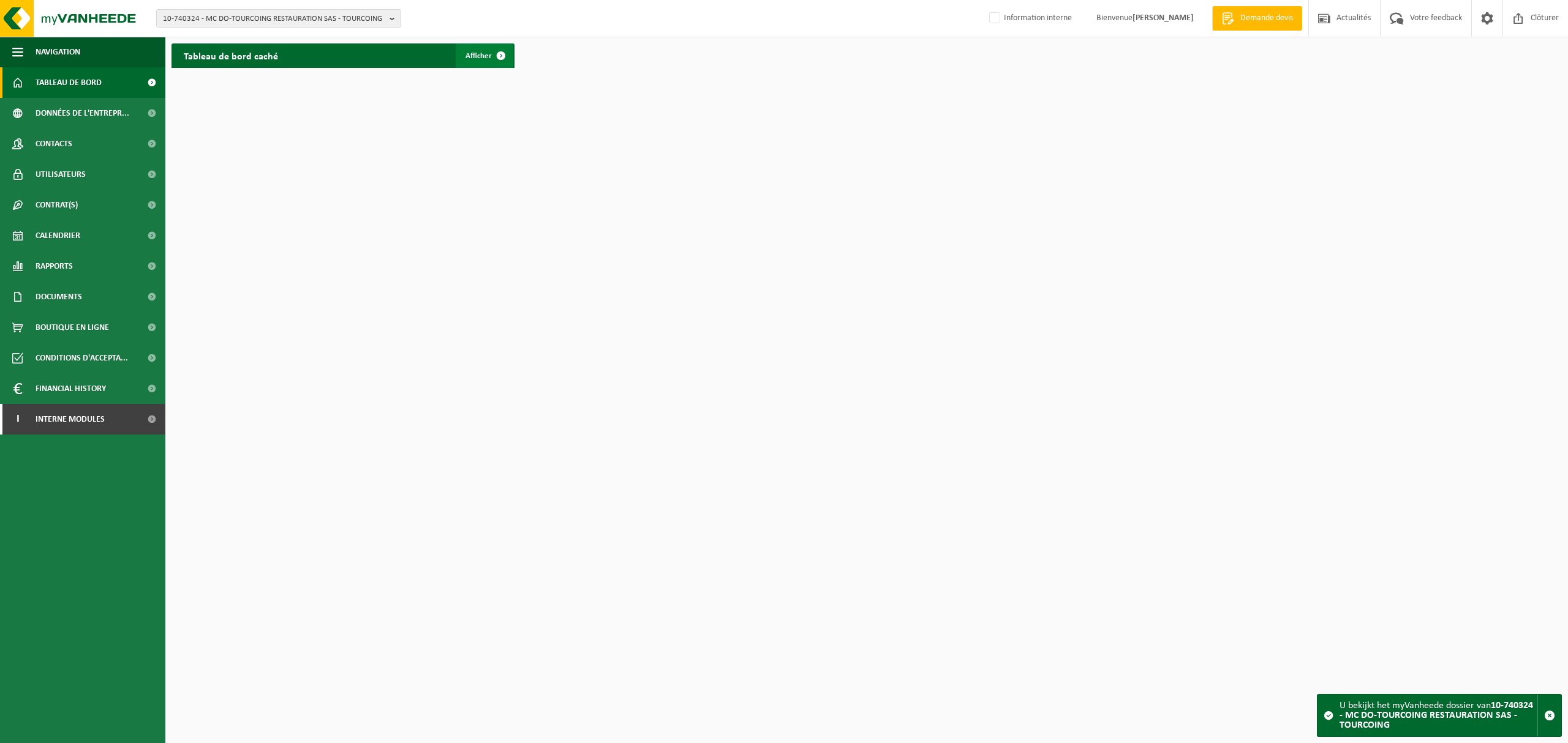
click at [483, 59] on span "Afficher" at bounding box center [478, 55] width 26 height 8
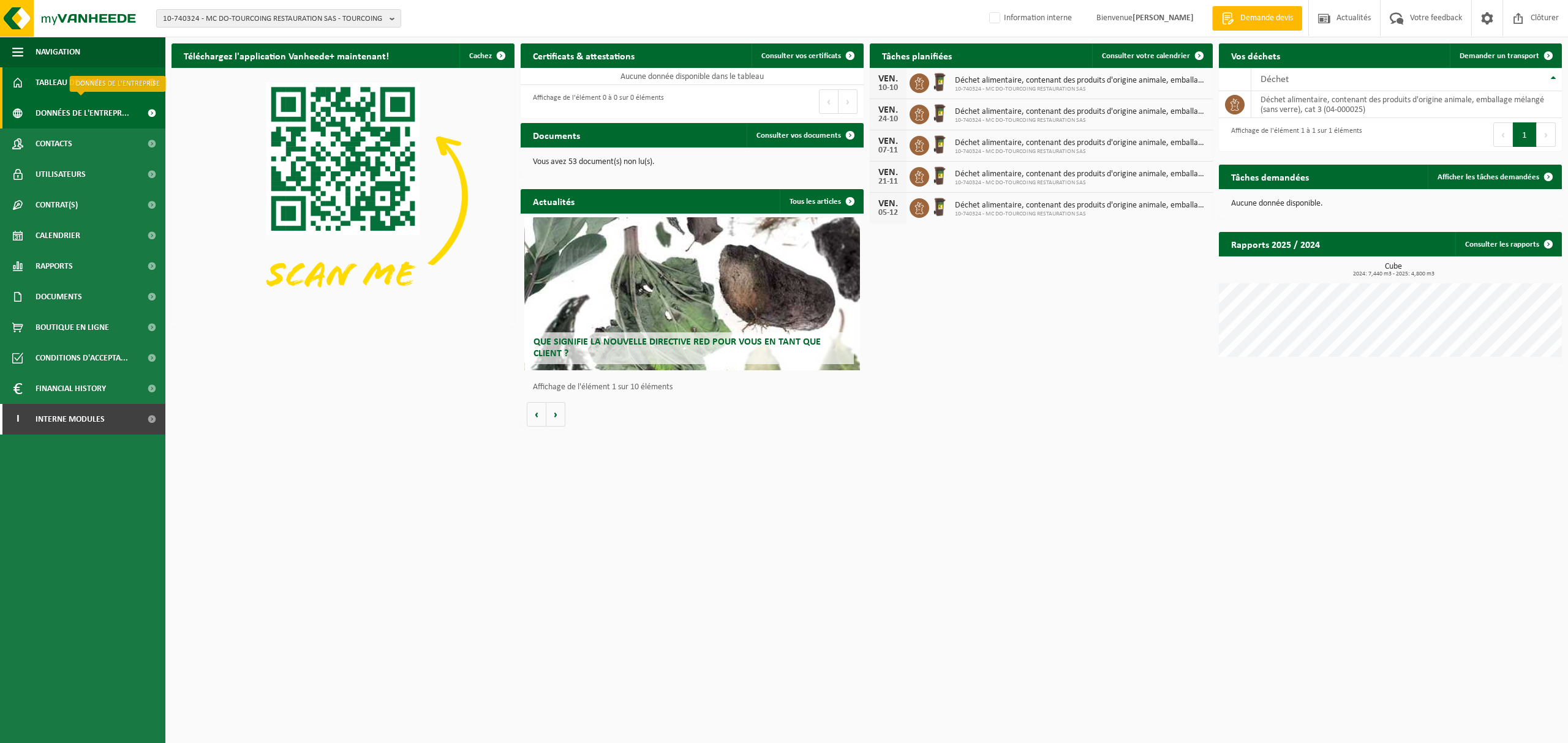
click at [101, 109] on span "Données de l'entrepr..." at bounding box center [83, 113] width 94 height 31
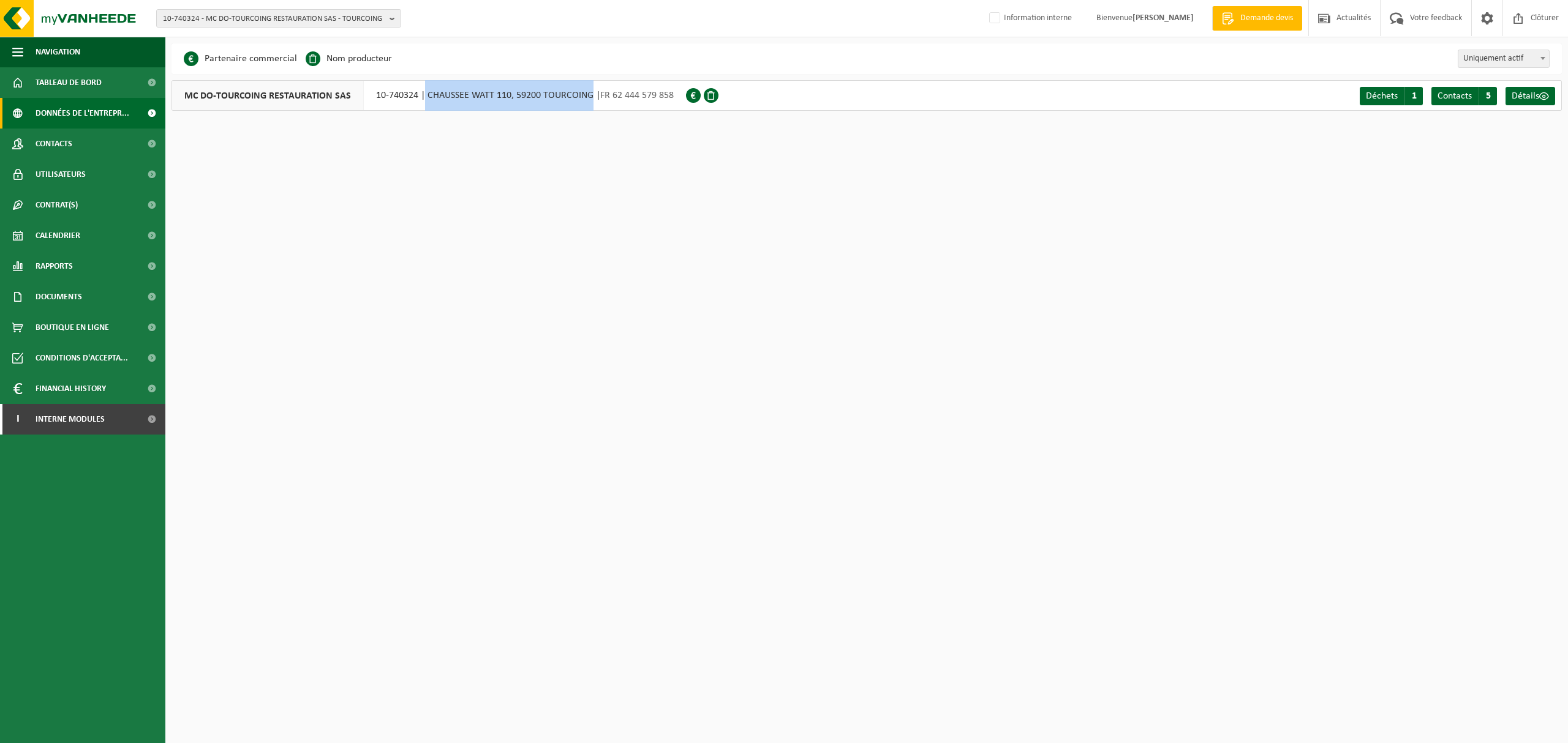
drag, startPoint x: 583, startPoint y: 97, endPoint x: 422, endPoint y: 95, distance: 161.0
click at [422, 95] on div "MC DO-TOURCOING RESTAURATION SAS 10-740324 | CHAUSSEE WATT 110, 59200 TOURCOING…" at bounding box center [428, 95] width 514 height 31
copy div "CHAUSSEE WATT 110, 59200 TOURCOING"
click at [307, 18] on span "10-740324 - MC DO-TOURCOING RESTAURATION SAS - TOURCOING" at bounding box center [274, 19] width 222 height 18
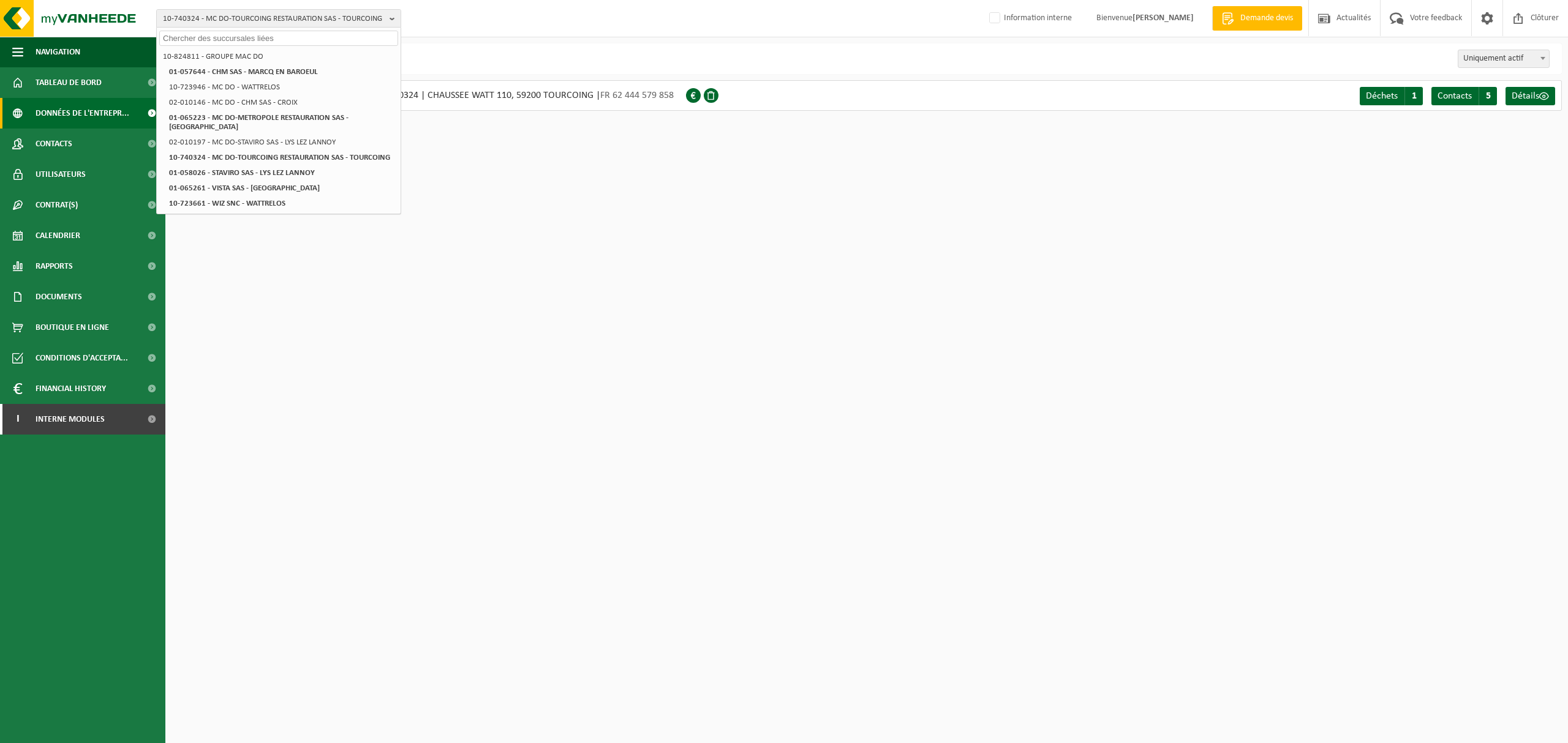
click at [295, 35] on input "text" at bounding box center [279, 38] width 239 height 16
paste input "CHAUSSEE WATT 110, 59200 TOURCOING"
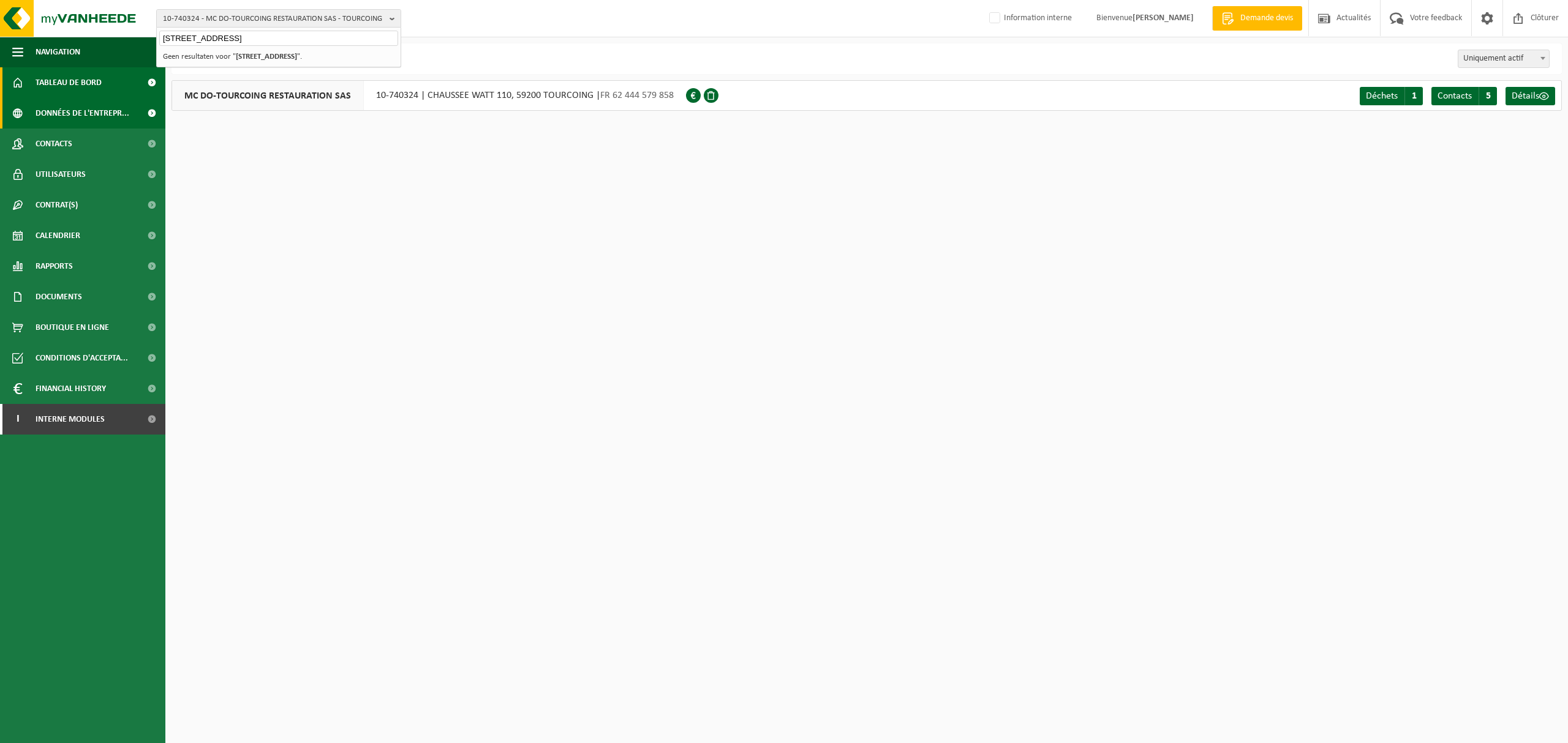
drag, startPoint x: 344, startPoint y: 38, endPoint x: 0, endPoint y: 84, distance: 347.1
click at [0, 84] on div "10-740324 - MC DO-TOURCOING RESTAURATION SAS - TOURCOING CHAUSSEE WATT 110, 592…" at bounding box center [784, 65] width 1568 height 129
click at [354, 24] on span "10-740324 - MC DO-TOURCOING RESTAURATION SAS - TOURCOING" at bounding box center [274, 19] width 222 height 18
click at [278, 37] on input "text" at bounding box center [279, 38] width 239 height 16
paste input "10-986957"
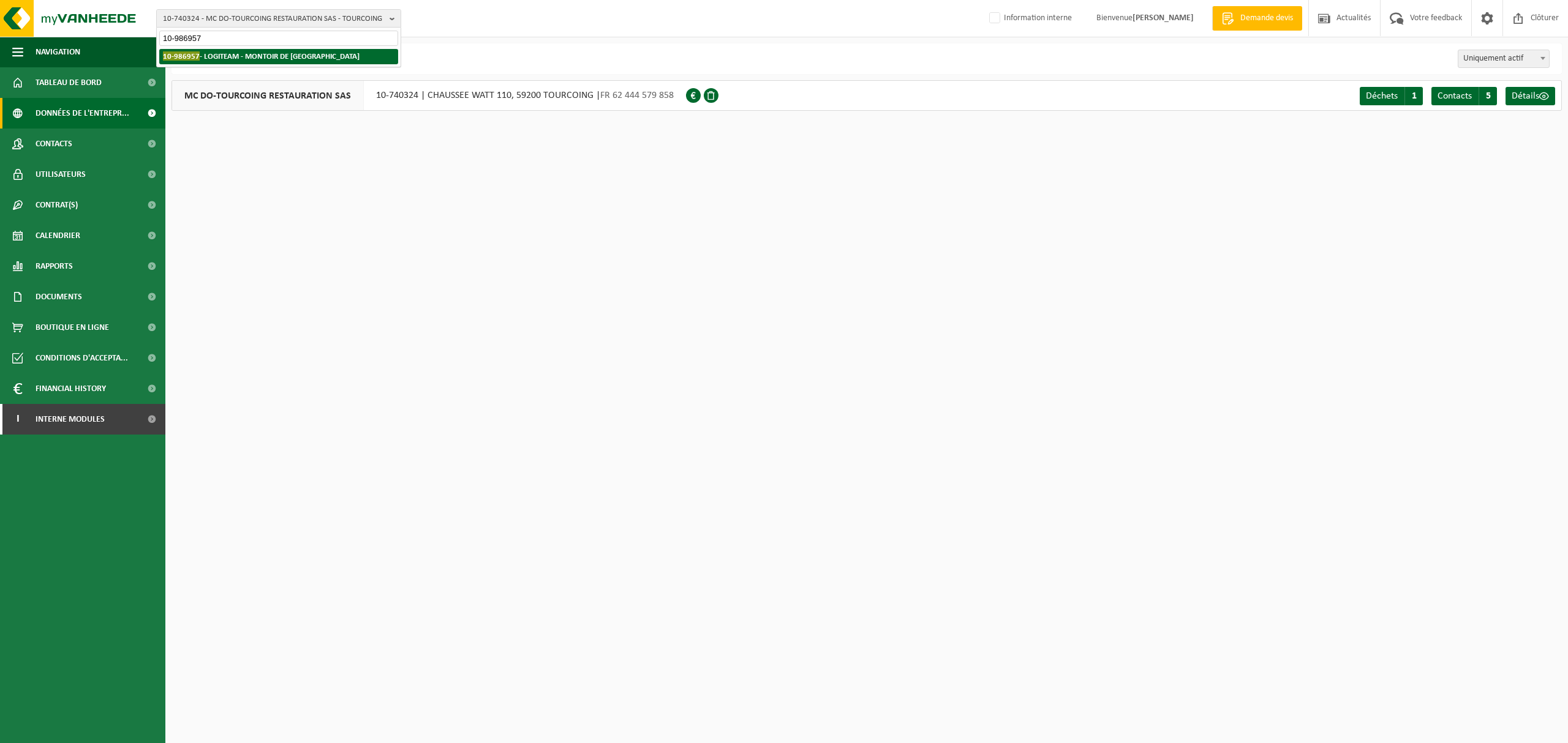
type input "10-986957"
click at [258, 57] on strong "10-986957 - LOGITEAM - MONTOIR DE BRETAGNE" at bounding box center [261, 55] width 196 height 9
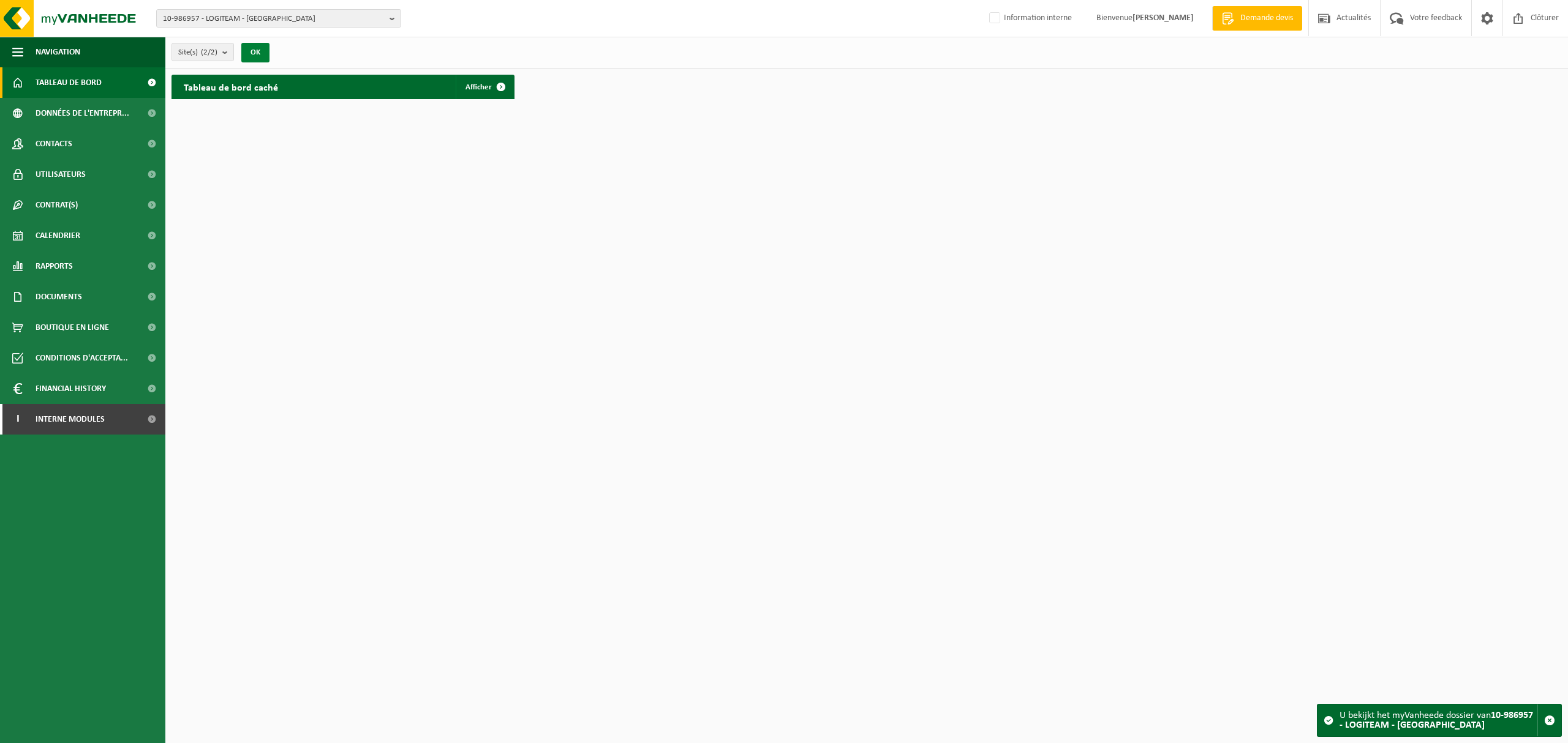
click at [258, 57] on button "OK" at bounding box center [255, 53] width 28 height 20
click at [60, 198] on span "Contrat(s)" at bounding box center [56, 205] width 42 height 31
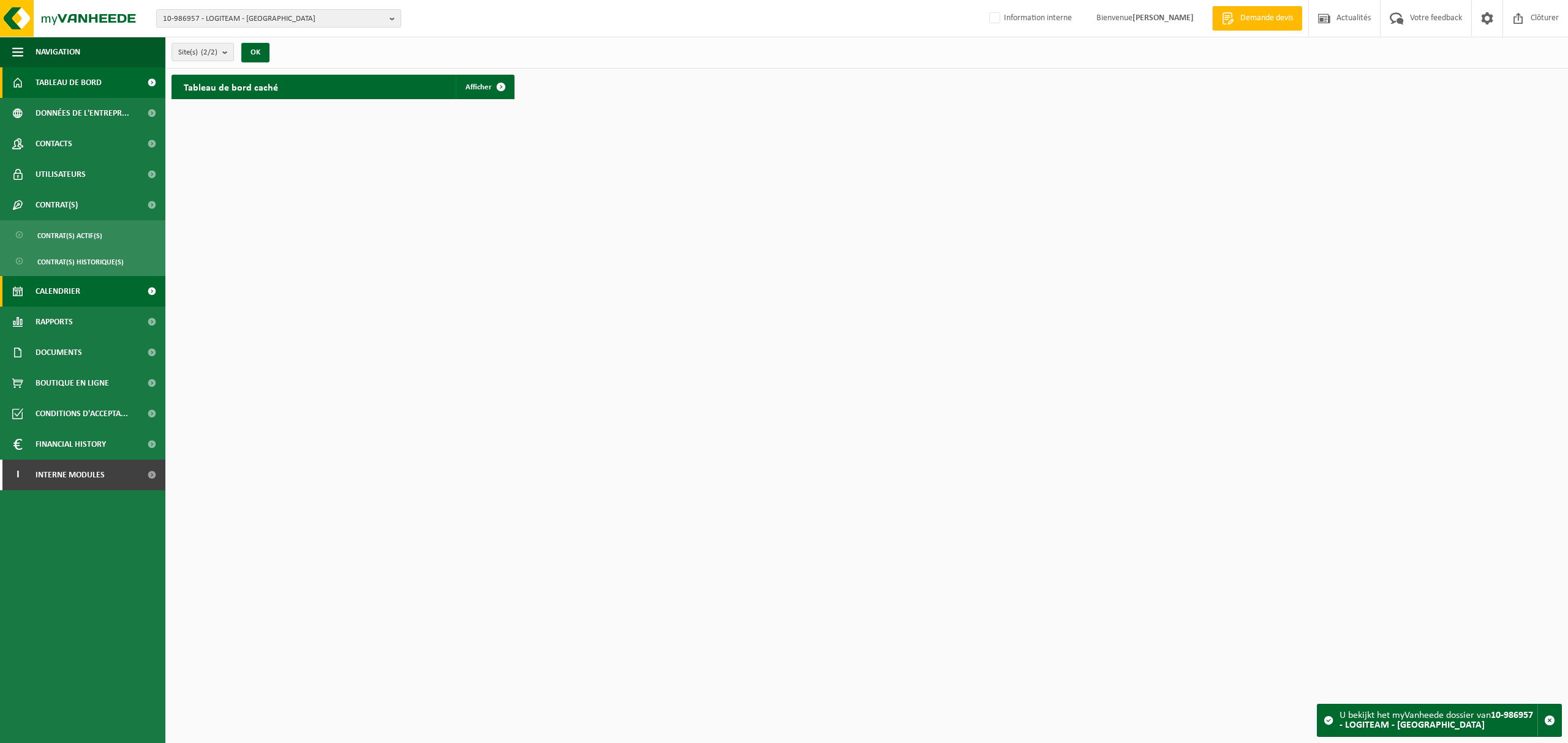
click at [69, 285] on span "Calendrier" at bounding box center [58, 291] width 45 height 31
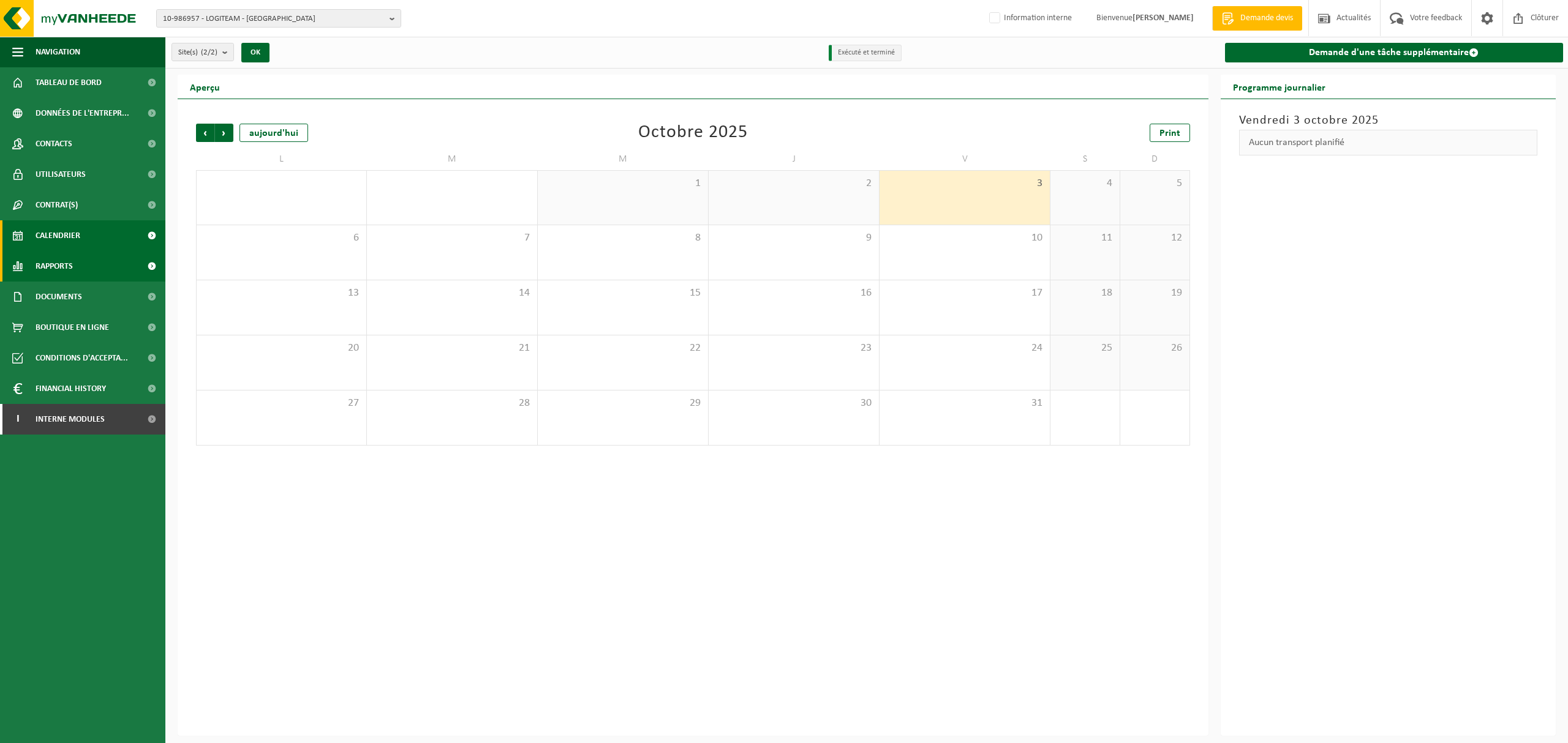
click at [61, 262] on span "Rapports" at bounding box center [54, 266] width 38 height 31
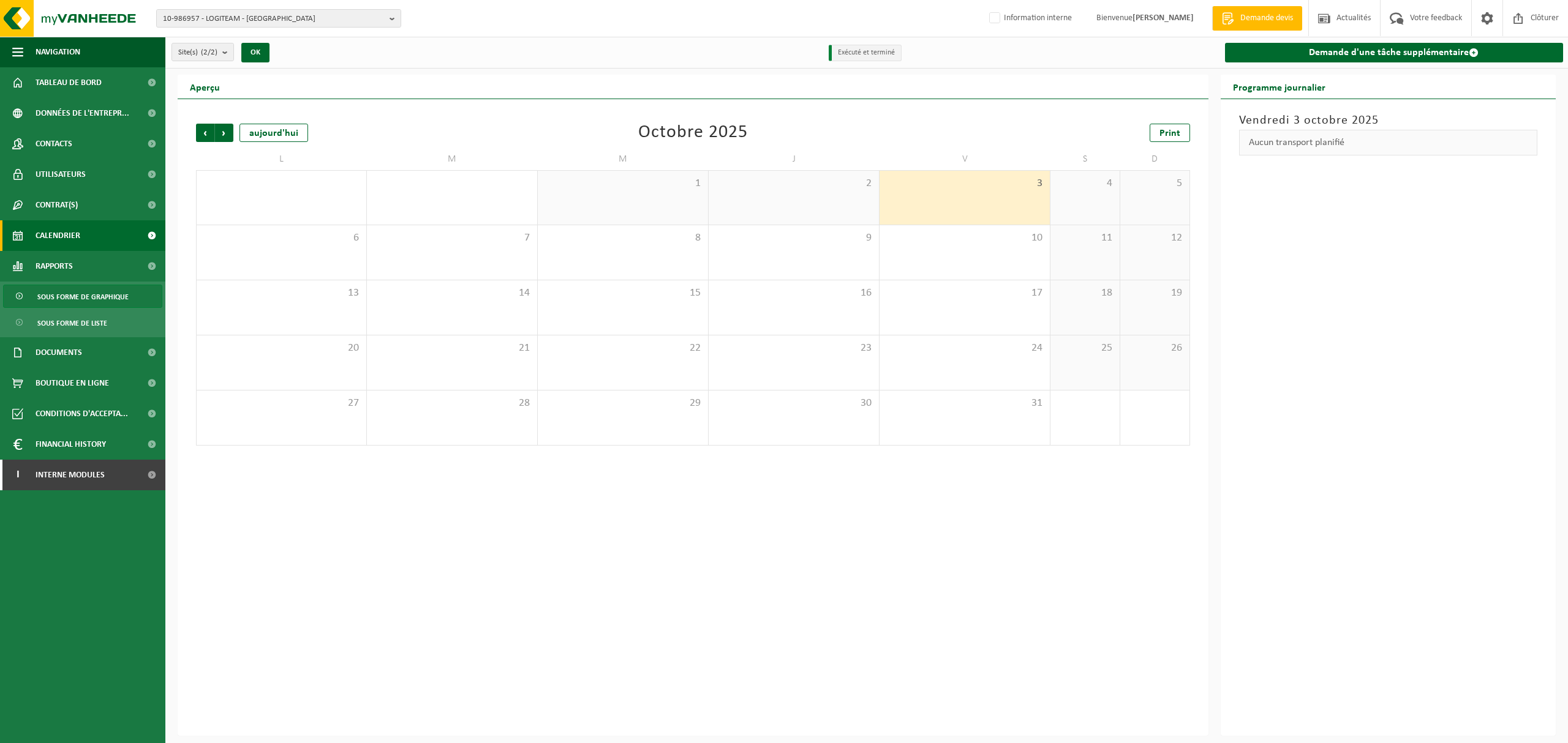
click at [88, 287] on span "Sous forme de graphique" at bounding box center [83, 296] width 91 height 23
